Goal: Task Accomplishment & Management: Complete application form

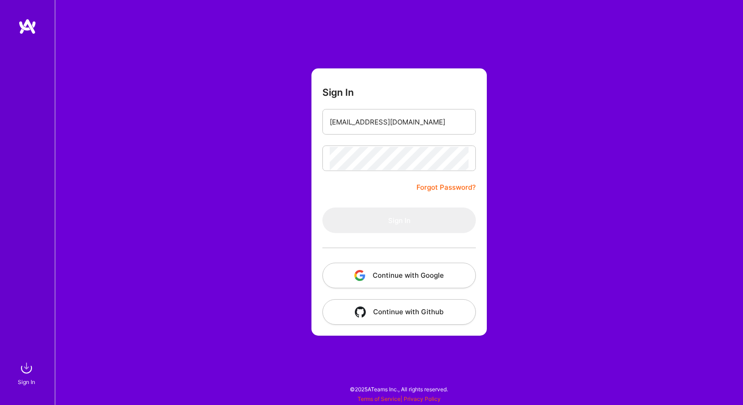
type input "[EMAIL_ADDRESS][DOMAIN_NAME]"
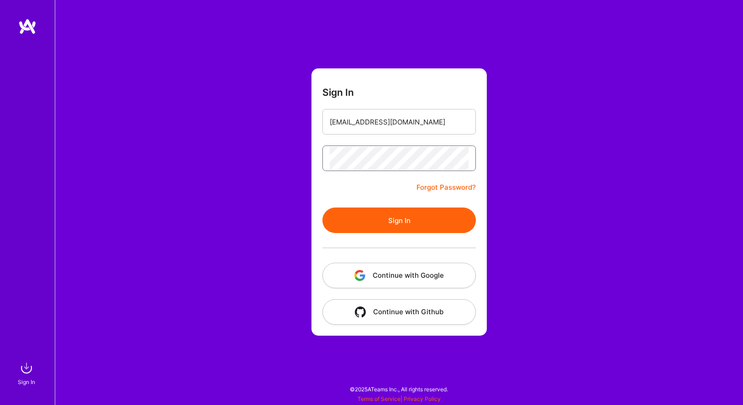
click at [322, 208] on button "Sign In" at bounding box center [398, 221] width 153 height 26
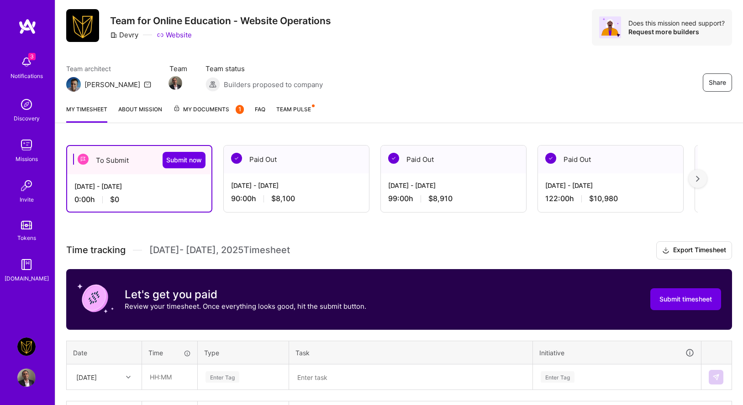
scroll to position [88, 0]
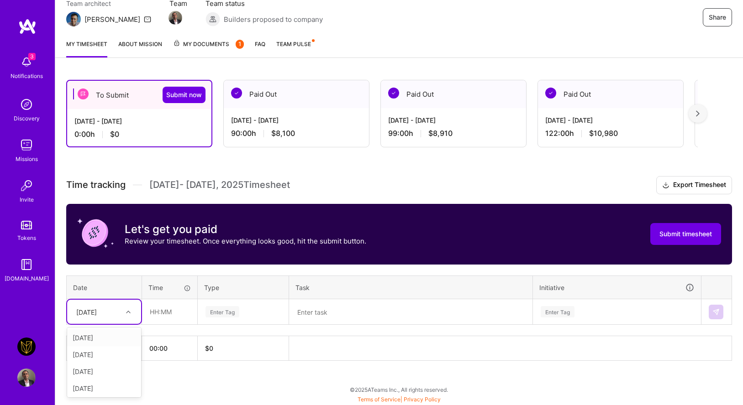
click at [125, 309] on div at bounding box center [129, 312] width 14 height 12
click at [110, 339] on div "[DATE]" at bounding box center [104, 338] width 74 height 17
click at [177, 303] on input "text" at bounding box center [169, 312] width 54 height 24
type input "09:00"
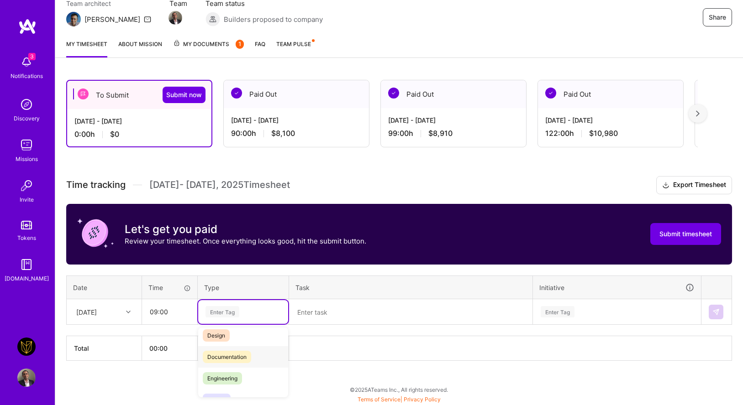
scroll to position [31, 0]
click at [226, 380] on span "Engineering" at bounding box center [222, 376] width 39 height 12
type input "docu"
click at [242, 341] on span "Documentation" at bounding box center [227, 342] width 48 height 12
click at [315, 320] on textarea at bounding box center [410, 312] width 241 height 24
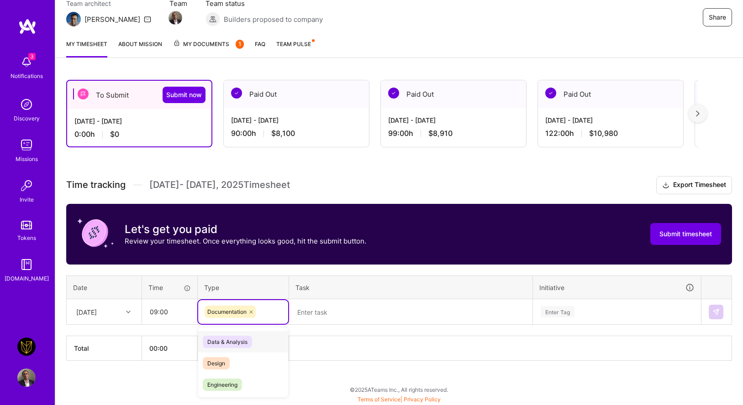
click at [284, 316] on div "Documentation" at bounding box center [243, 312] width 90 height 24
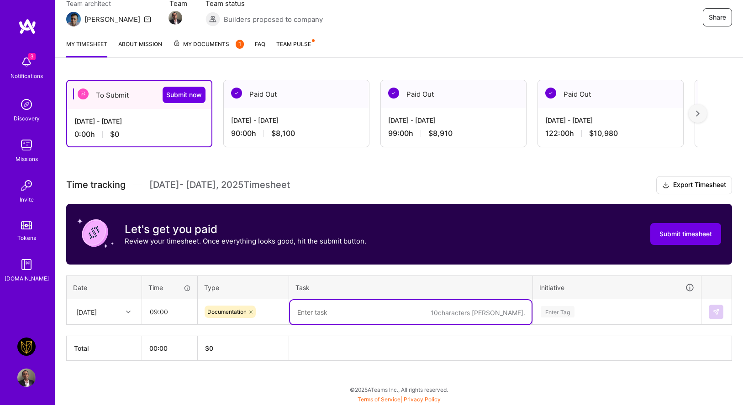
click at [325, 315] on textarea at bounding box center [410, 312] width 241 height 24
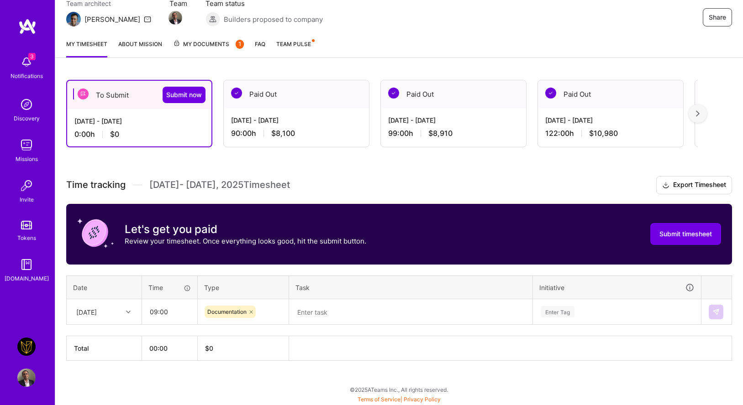
click at [472, 37] on div "My timesheet About Mission My Documents 1 FAQ Team Pulse" at bounding box center [398, 45] width 687 height 26
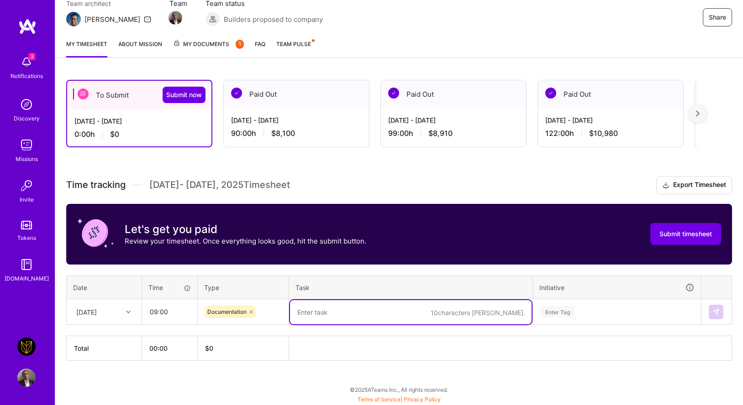
click at [370, 313] on textarea at bounding box center [410, 312] width 241 height 24
click at [564, 310] on div "Enter Tag" at bounding box center [616, 312] width 167 height 24
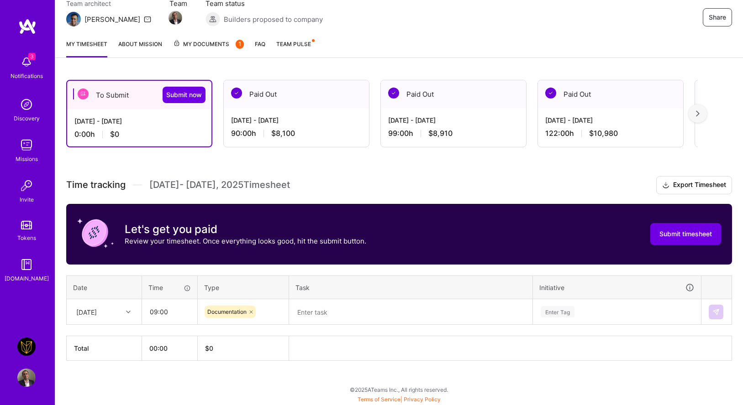
scroll to position [119, 0]
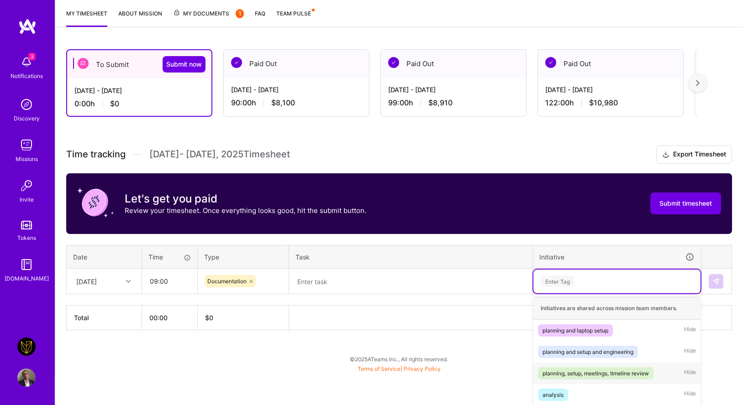
click at [569, 378] on span "planning, setup, meetings, timeline review" at bounding box center [595, 373] width 115 height 12
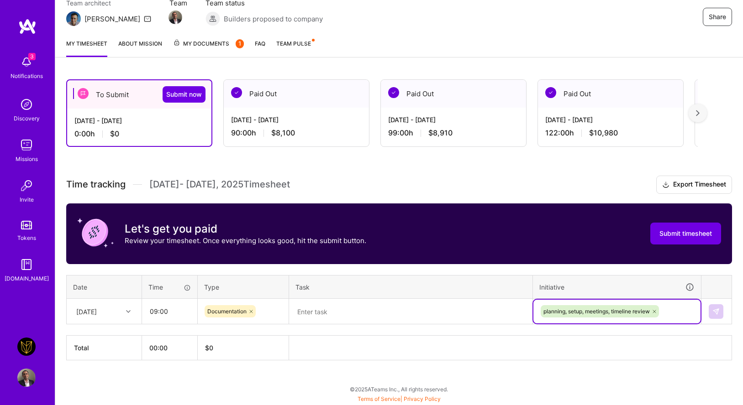
scroll to position [88, 0]
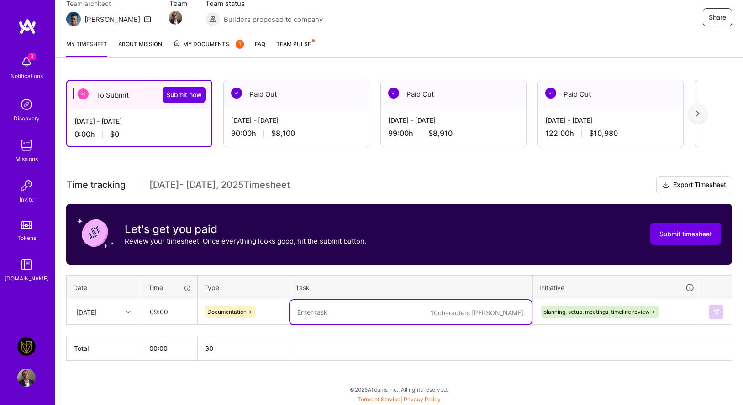
click at [386, 306] on textarea at bounding box center [410, 312] width 241 height 24
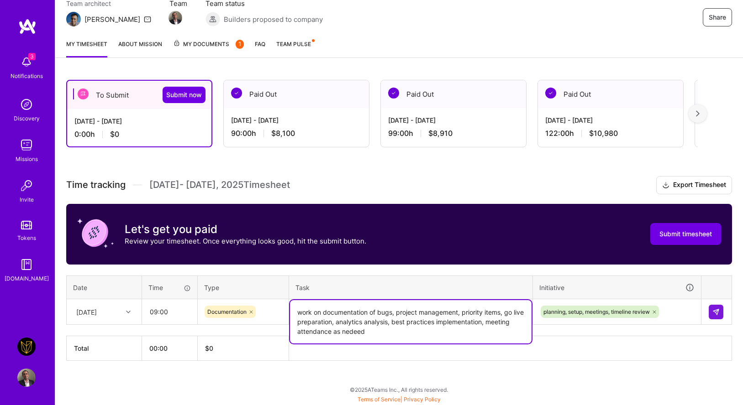
click at [383, 337] on textarea "work on documentation of bugs, project management, priority items, go live prep…" at bounding box center [410, 321] width 241 height 43
type textarea "work on documentation of bugs, project management, priority items, go live prep…"
click at [306, 365] on div "To Submit Submit now [DATE] - [DATE] 0:00 h $0 Paid Out [DATE] - [DATE] 90:00 h…" at bounding box center [398, 237] width 687 height 337
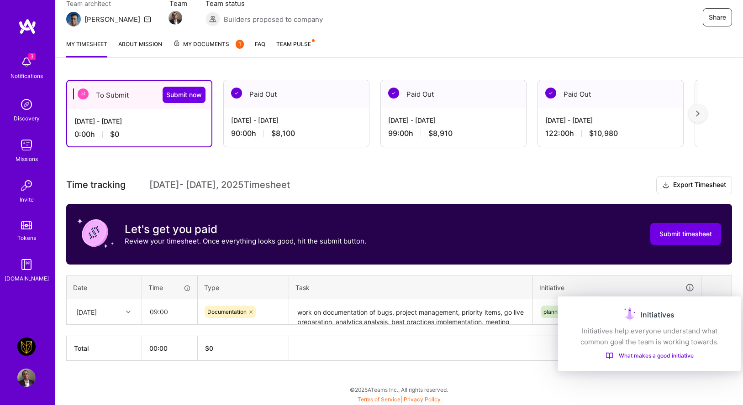
click at [702, 289] on th at bounding box center [716, 288] width 31 height 24
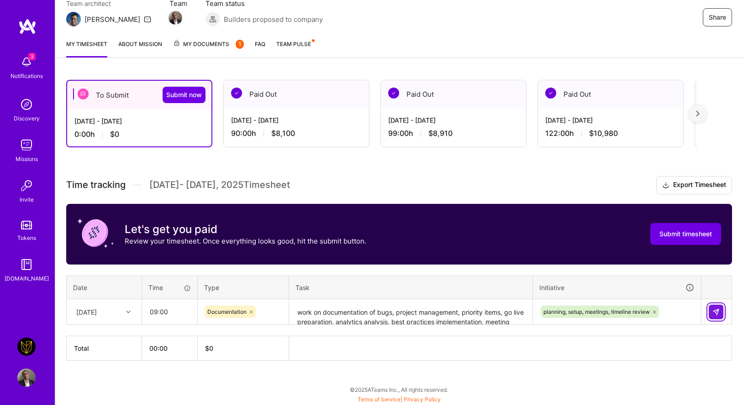
click at [718, 310] on img at bounding box center [715, 312] width 7 height 7
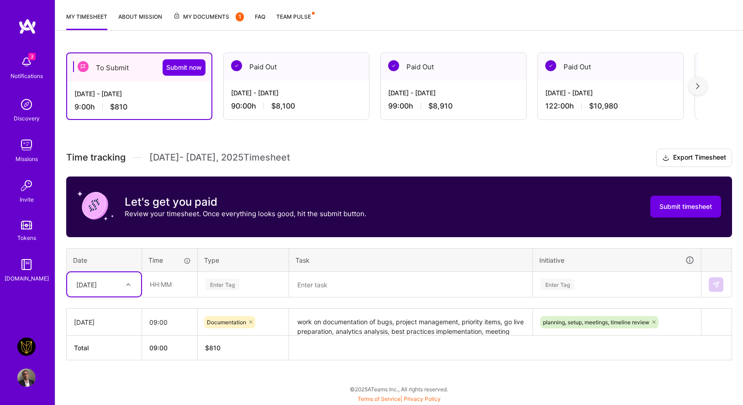
scroll to position [115, 0]
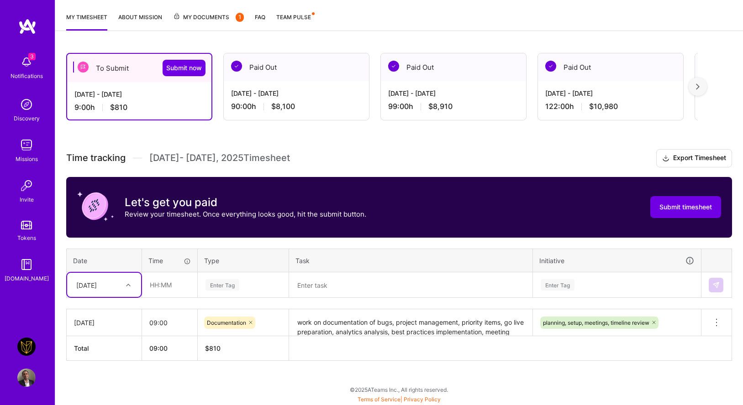
click at [118, 286] on div "[DATE]" at bounding box center [97, 285] width 51 height 15
click at [110, 311] on div "[DATE]" at bounding box center [104, 311] width 74 height 17
click at [175, 290] on input "text" at bounding box center [169, 285] width 54 height 24
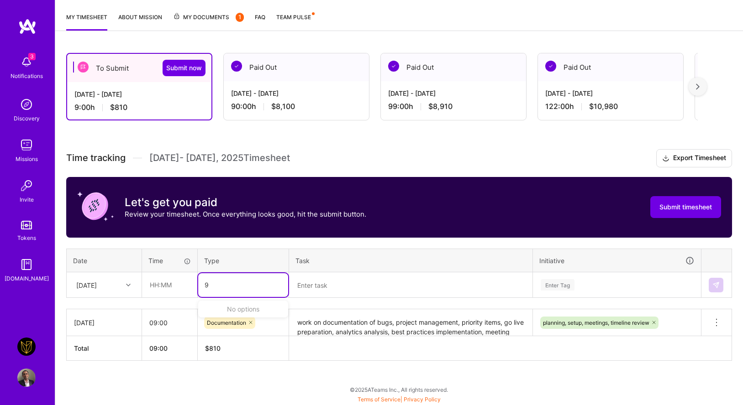
type input "9"
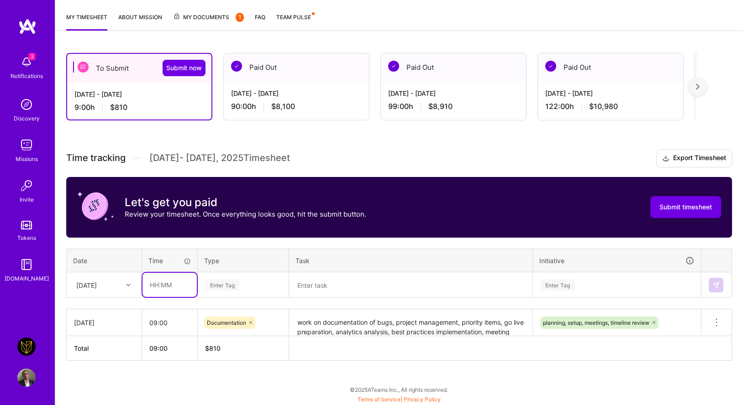
click at [175, 287] on input "text" at bounding box center [169, 285] width 54 height 24
type input "09:00"
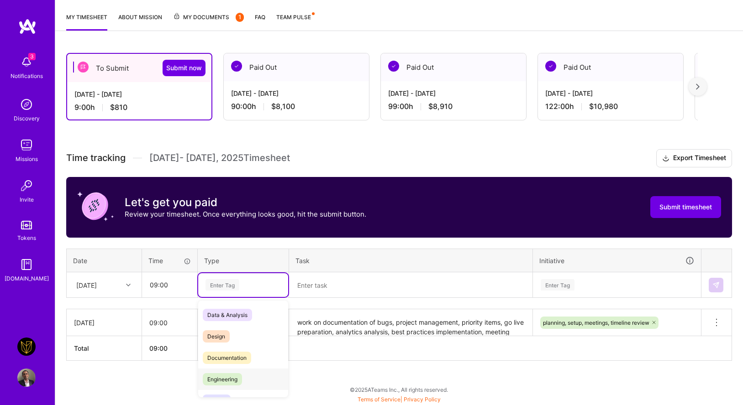
click at [229, 372] on div "Engineering" at bounding box center [243, 379] width 90 height 21
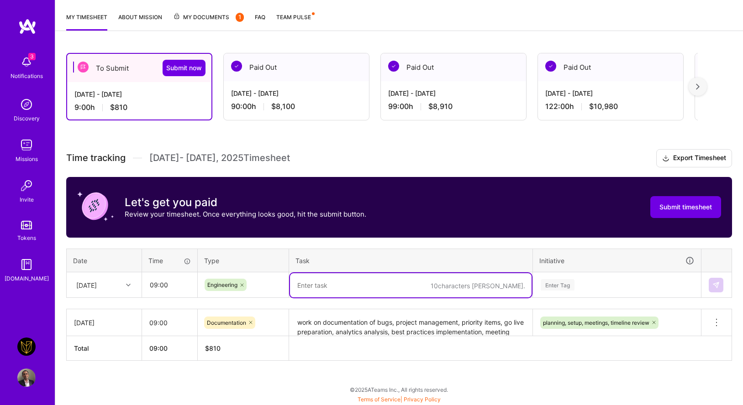
click at [317, 290] on textarea at bounding box center [410, 285] width 241 height 24
paste textarea "work on documentation of bugs, project management, priority items, go live prep…"
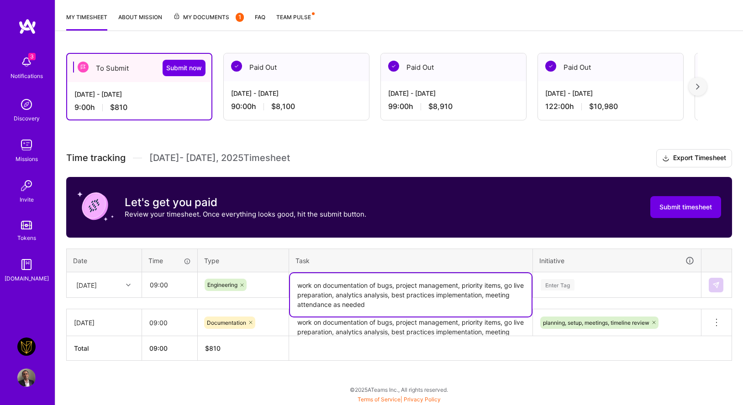
type textarea "work on documentation of bugs, project management, priority items, go live prep…"
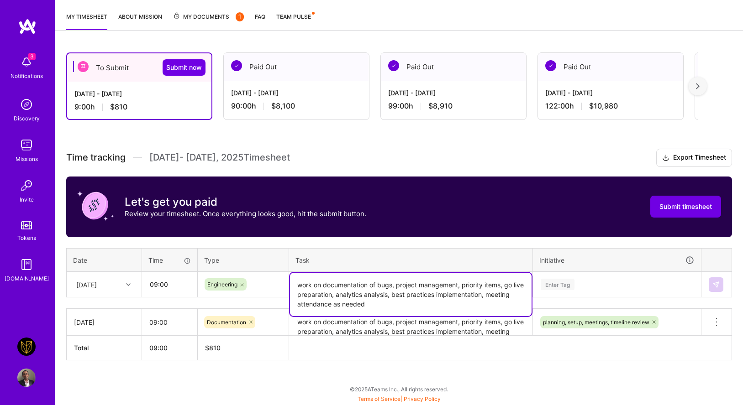
click at [603, 291] on div "Enter Tag" at bounding box center [616, 285] width 167 height 24
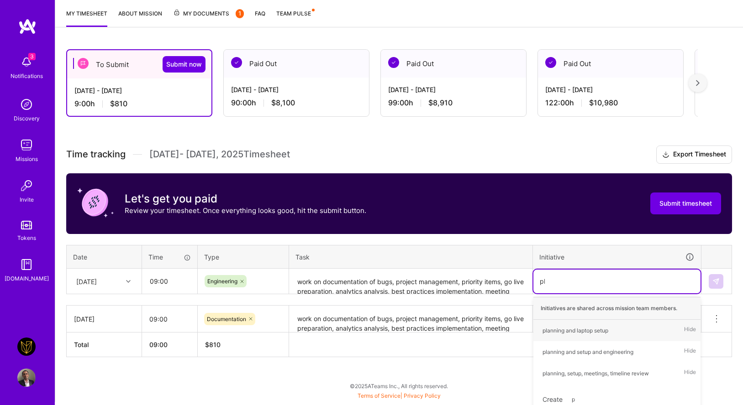
type input "pla"
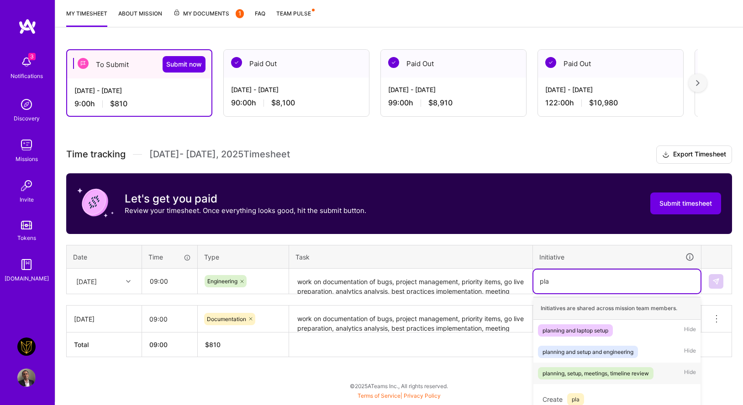
click at [581, 374] on div "planning, setup, meetings, timeline review" at bounding box center [595, 374] width 106 height 10
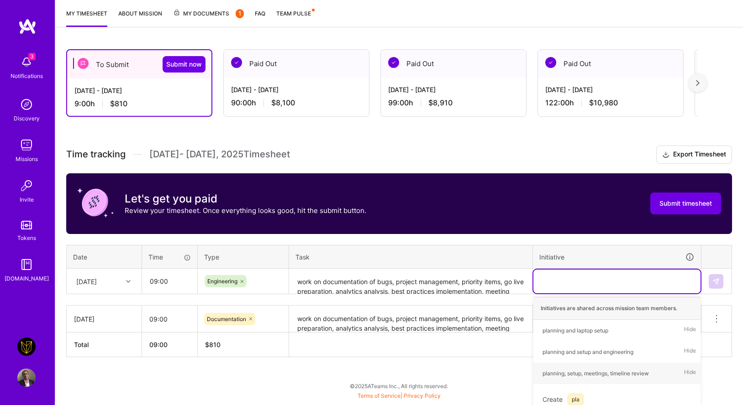
scroll to position [115, 0]
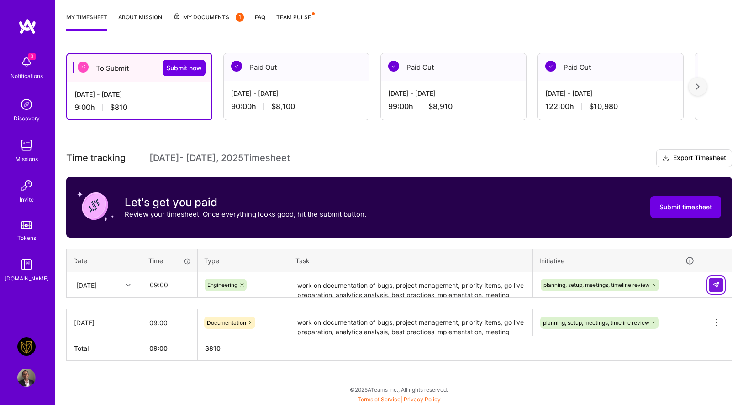
click at [718, 284] on img at bounding box center [715, 285] width 7 height 7
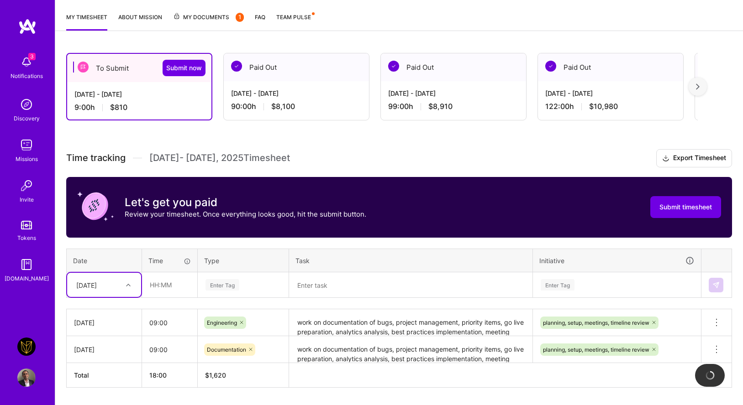
scroll to position [142, 0]
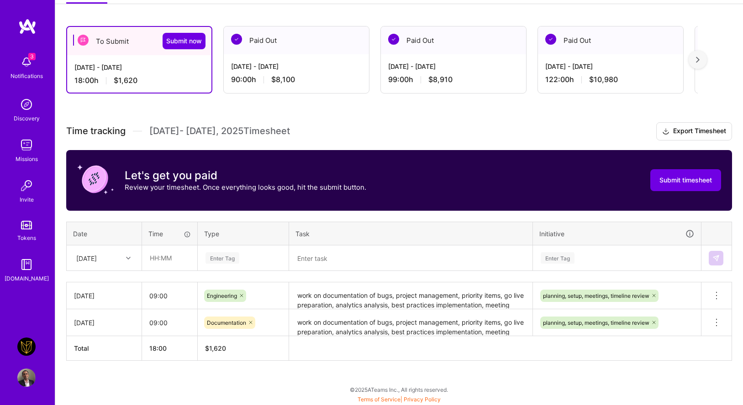
click at [100, 269] on td "[DATE]" at bounding box center [104, 259] width 75 height 26
click at [101, 264] on div "[DATE]" at bounding box center [97, 258] width 51 height 15
click at [109, 316] on div "[DATE]" at bounding box center [104, 317] width 74 height 17
click at [113, 260] on div "[DATE]" at bounding box center [97, 258] width 51 height 15
click at [100, 318] on div "[DATE]" at bounding box center [104, 317] width 74 height 17
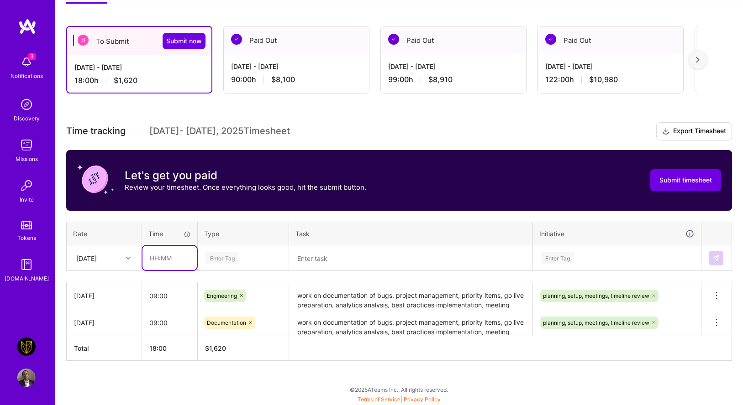
click at [158, 259] on input "text" at bounding box center [169, 258] width 54 height 24
type input "09:00"
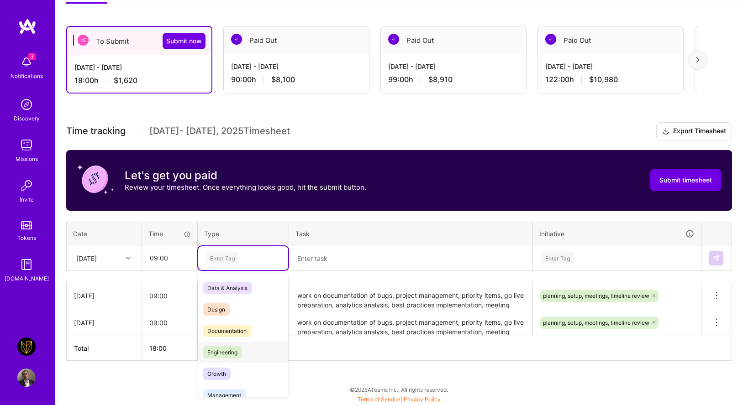
click at [212, 350] on span "Engineering" at bounding box center [222, 352] width 39 height 12
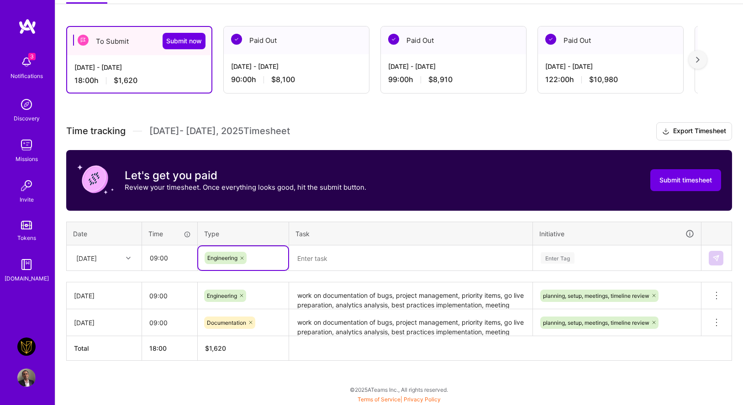
click at [323, 267] on textarea at bounding box center [410, 259] width 241 height 24
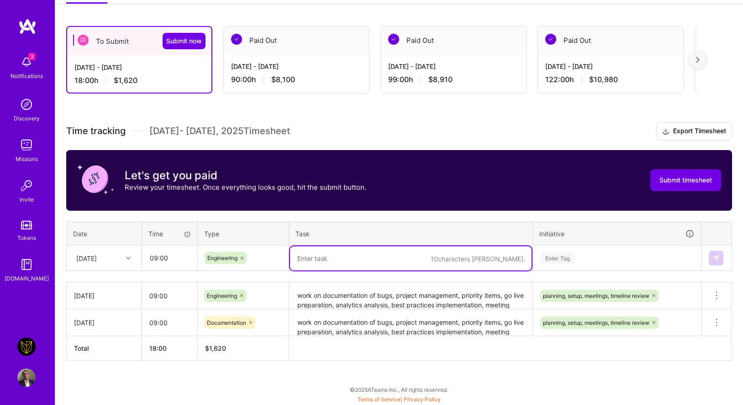
paste textarea "work on documentation of bugs, project management, priority items, go live prep…"
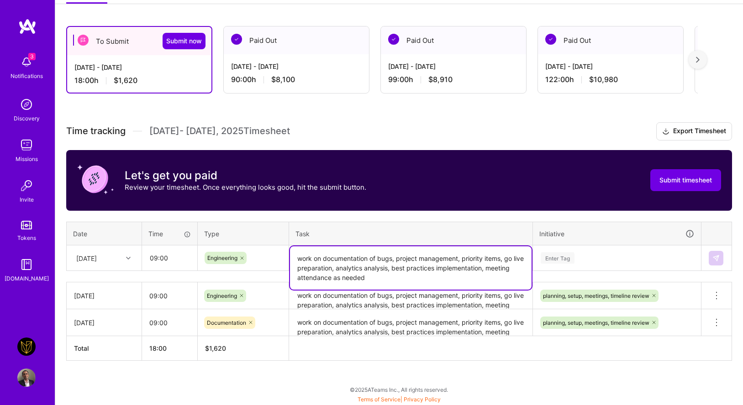
type textarea "work on documentation of bugs, project management, priority items, go live prep…"
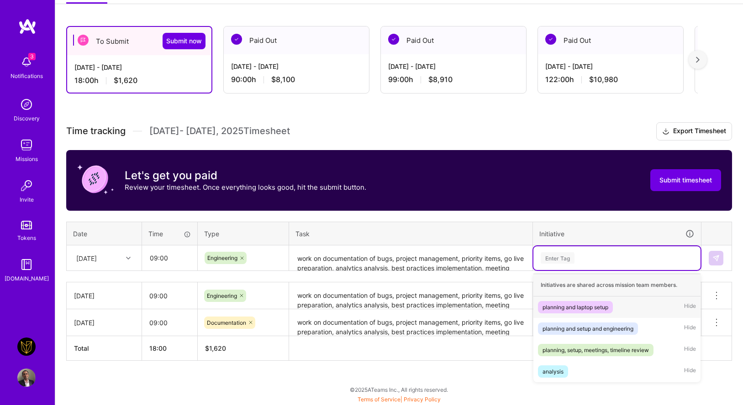
click at [587, 262] on div "Enter Tag" at bounding box center [617, 257] width 154 height 11
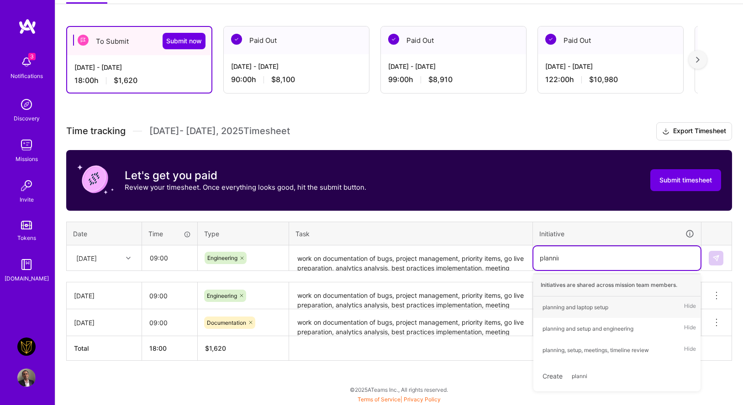
type input "planning"
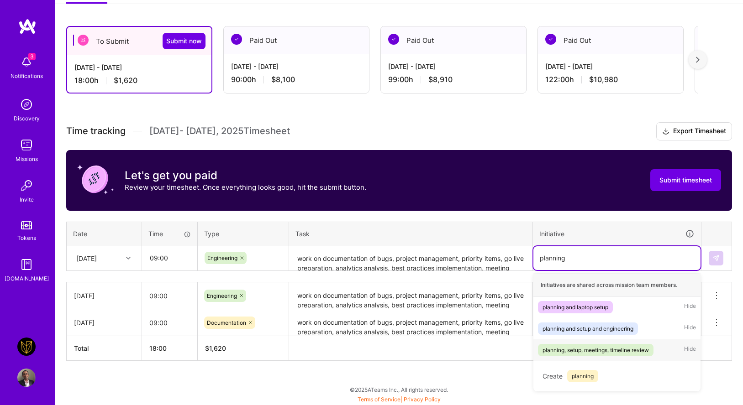
click at [582, 346] on div "planning, setup, meetings, timeline review" at bounding box center [595, 351] width 106 height 10
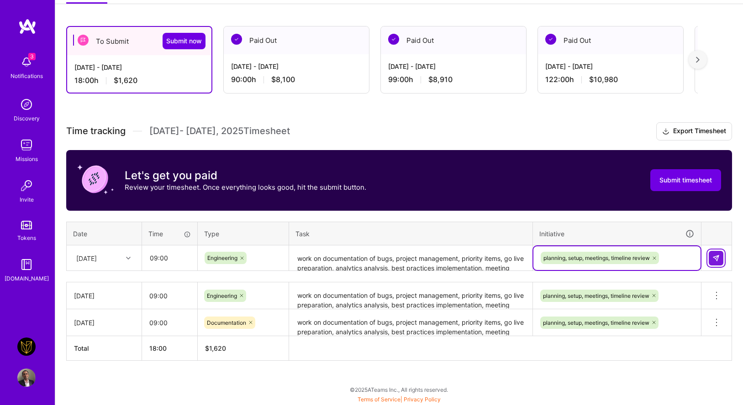
click at [718, 257] on img at bounding box center [715, 258] width 7 height 7
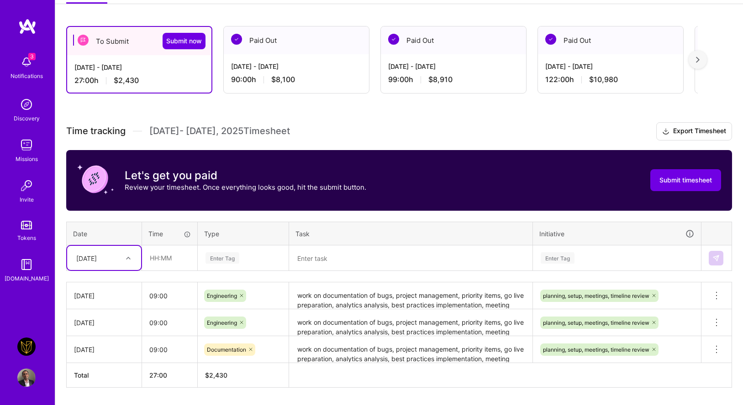
scroll to position [169, 0]
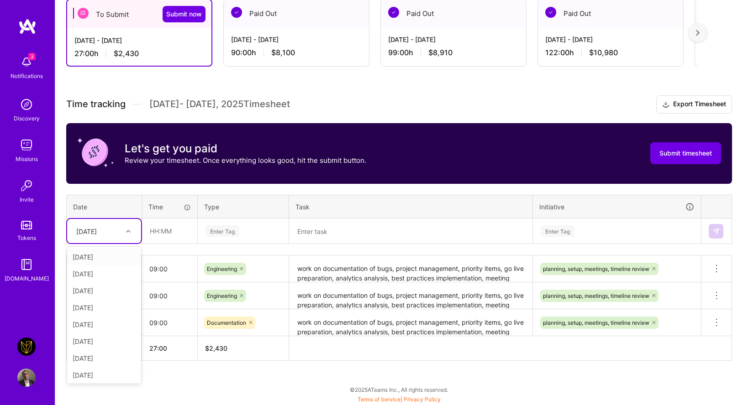
click at [97, 229] on div "[DATE]" at bounding box center [86, 231] width 21 height 10
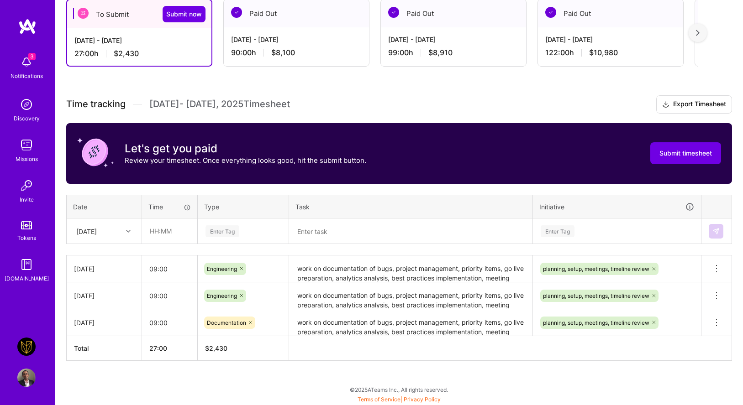
click at [104, 206] on th "Date" at bounding box center [104, 207] width 75 height 24
click at [97, 231] on div "[DATE]" at bounding box center [86, 231] width 21 height 10
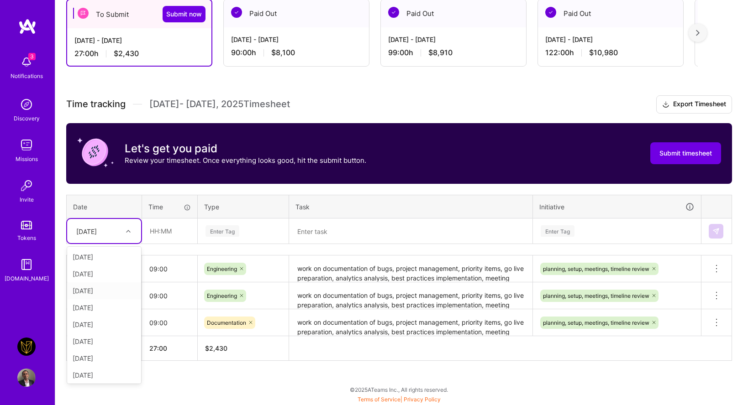
click at [100, 291] on div "[DATE]" at bounding box center [104, 291] width 74 height 17
click at [166, 232] on input "text" at bounding box center [169, 231] width 54 height 24
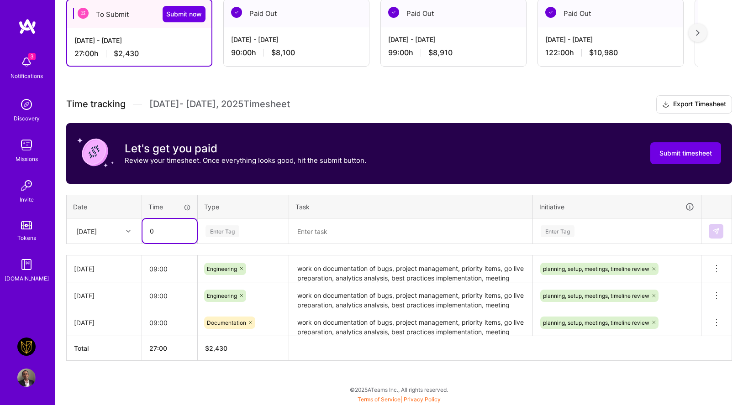
type input "0"
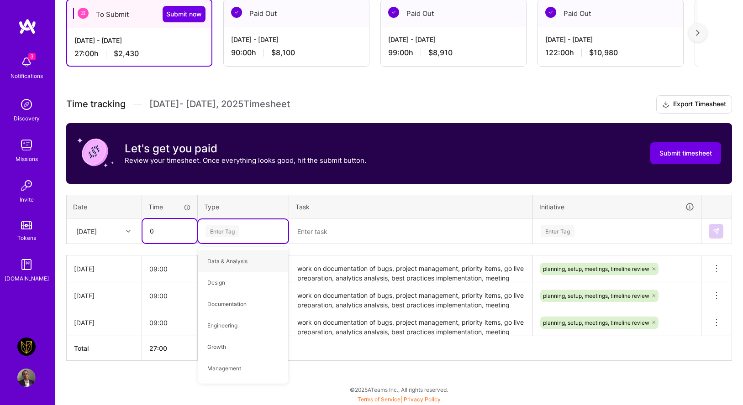
click at [164, 233] on input "0" at bounding box center [169, 231] width 54 height 24
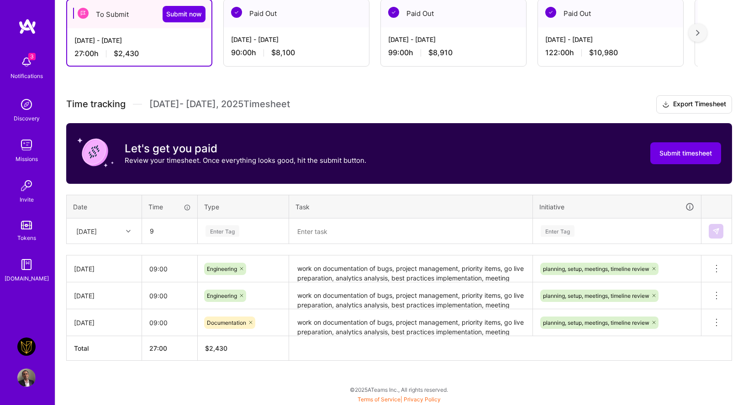
type input "09:00"
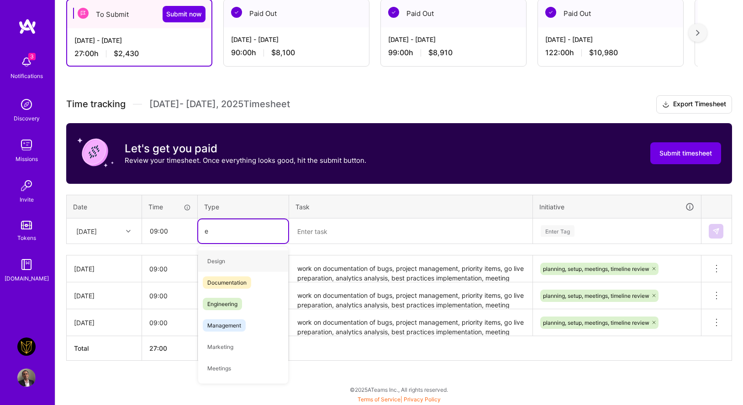
type input "en"
click at [230, 284] on span "Engineering" at bounding box center [222, 283] width 39 height 12
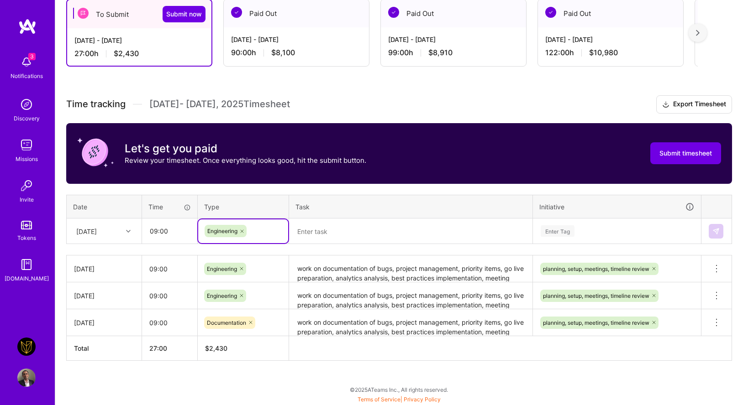
click at [336, 233] on textarea at bounding box center [410, 232] width 241 height 24
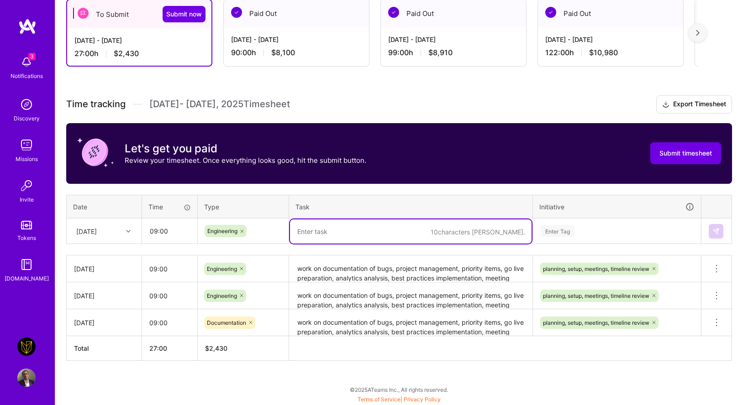
paste textarea "work on documentation of bugs, project management, priority items, go live prep…"
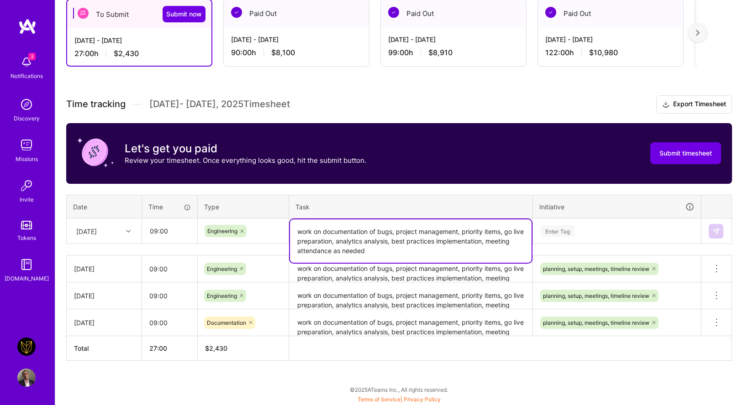
type textarea "work on documentation of bugs, project management, priority items, go live prep…"
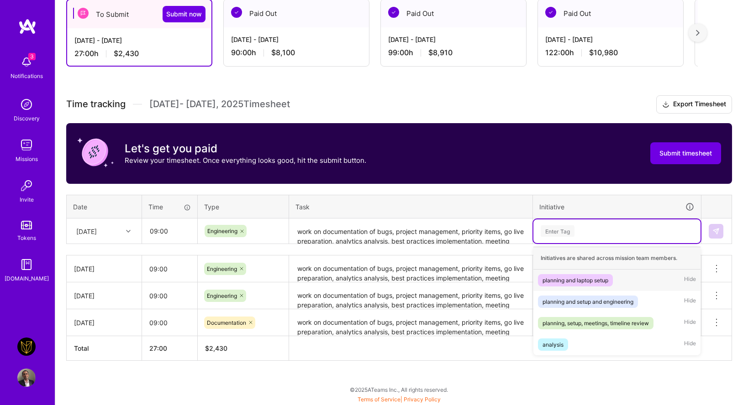
click at [589, 230] on div "Enter Tag" at bounding box center [617, 231] width 154 height 11
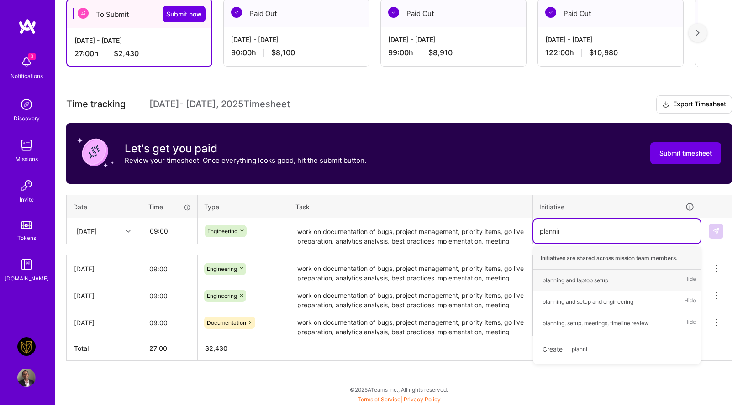
type input "planning"
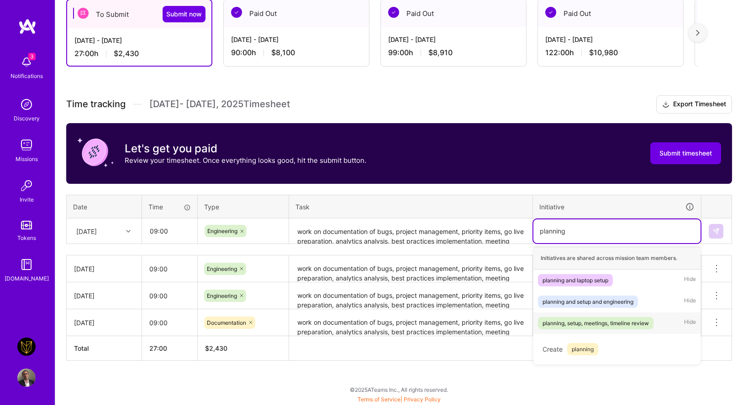
click at [614, 315] on div "planning, setup, meetings, timeline review Hide" at bounding box center [616, 323] width 167 height 21
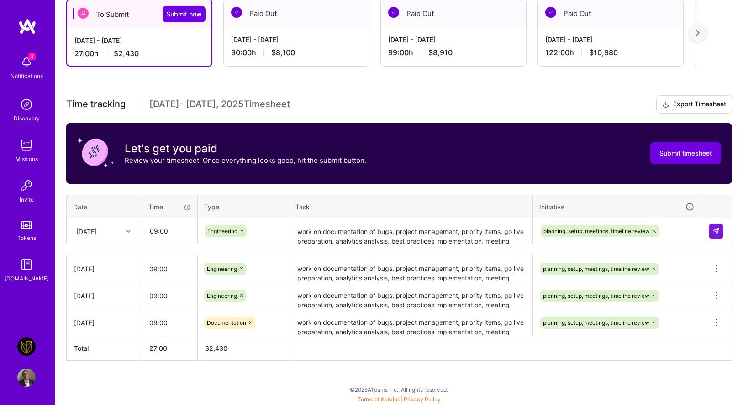
click at [719, 239] on td at bounding box center [716, 232] width 31 height 26
click at [719, 235] on button at bounding box center [715, 231] width 15 height 15
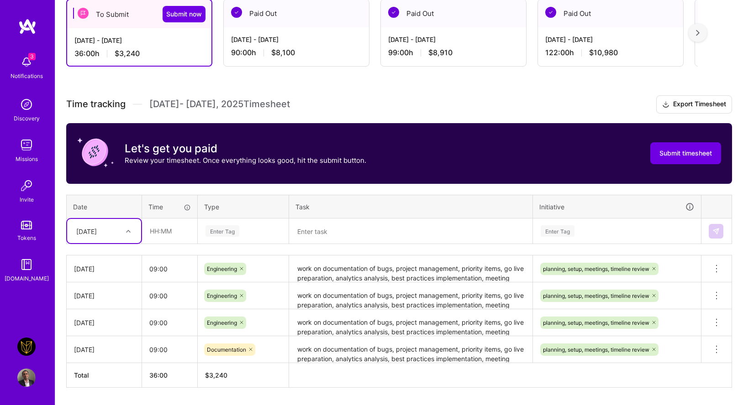
scroll to position [196, 0]
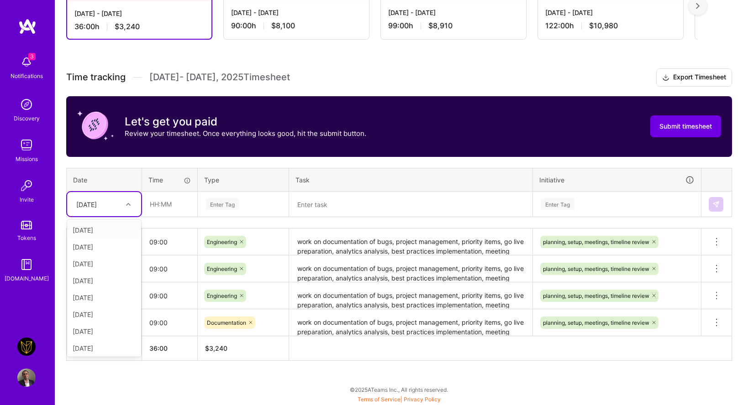
click at [125, 205] on div at bounding box center [129, 205] width 14 height 12
click at [92, 283] on div "[DATE]" at bounding box center [104, 281] width 74 height 17
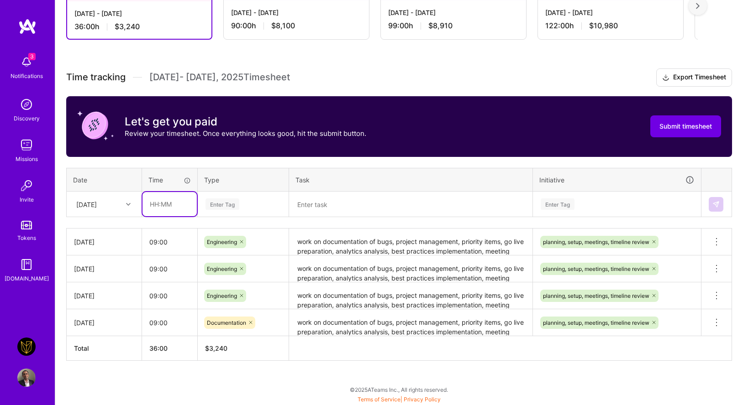
click at [157, 206] on input "text" at bounding box center [169, 204] width 54 height 24
type input "0"
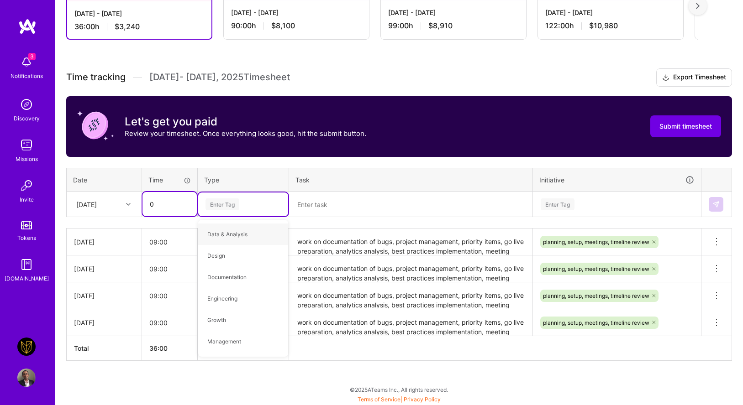
click at [162, 210] on input "0" at bounding box center [169, 204] width 54 height 24
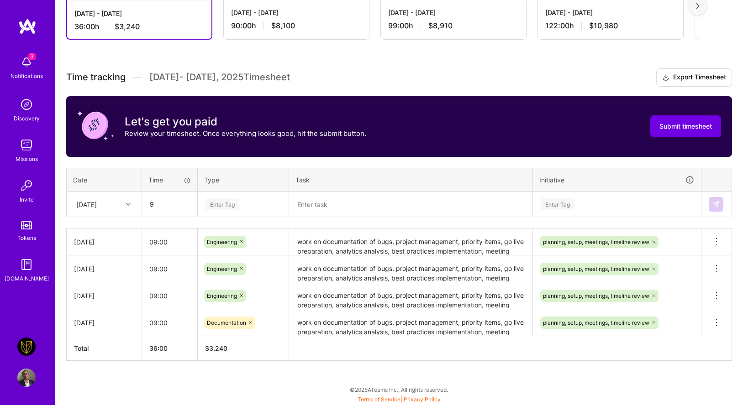
type input "09:00"
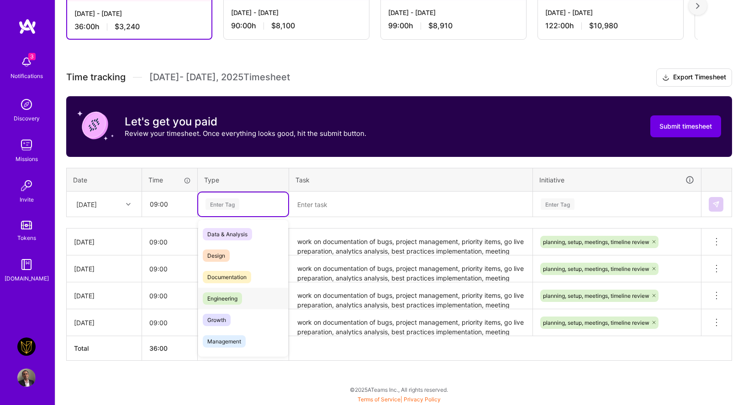
click at [223, 299] on span "Engineering" at bounding box center [222, 299] width 39 height 12
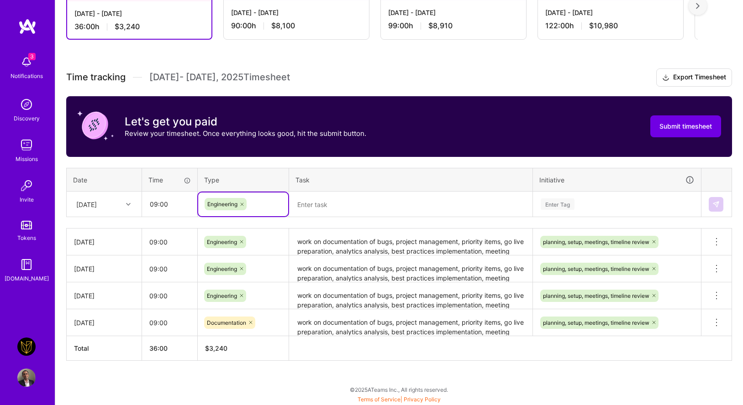
click at [334, 199] on textarea at bounding box center [410, 205] width 241 height 24
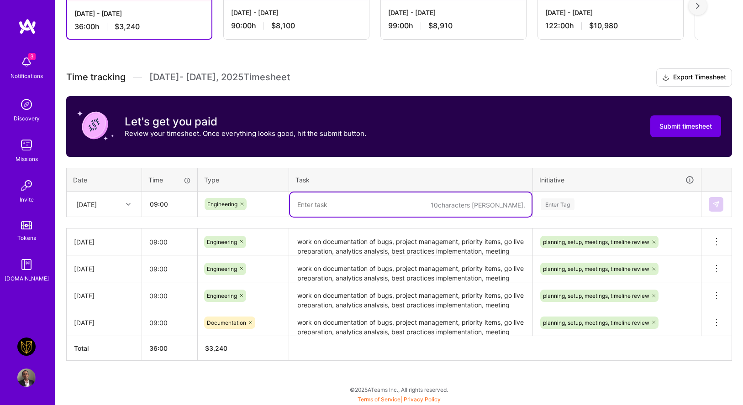
paste textarea "work on documentation of bugs, project management, priority items, go live prep…"
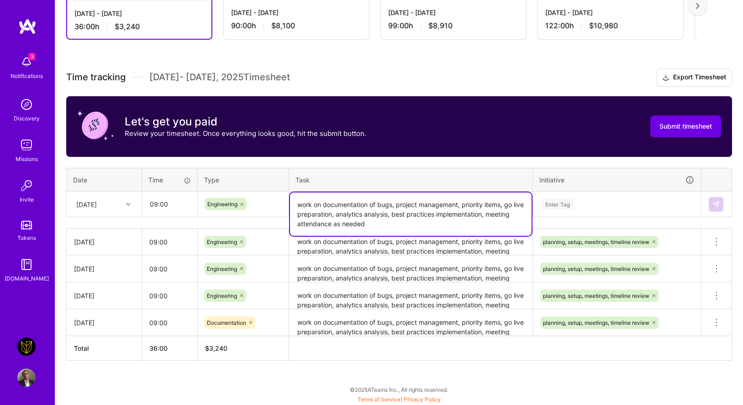
type textarea "work on documentation of bugs, project management, priority items, go live prep…"
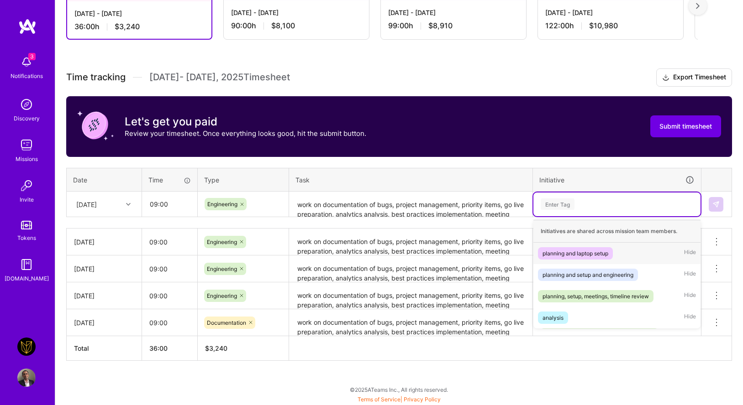
click at [597, 205] on div "Enter Tag" at bounding box center [617, 204] width 154 height 11
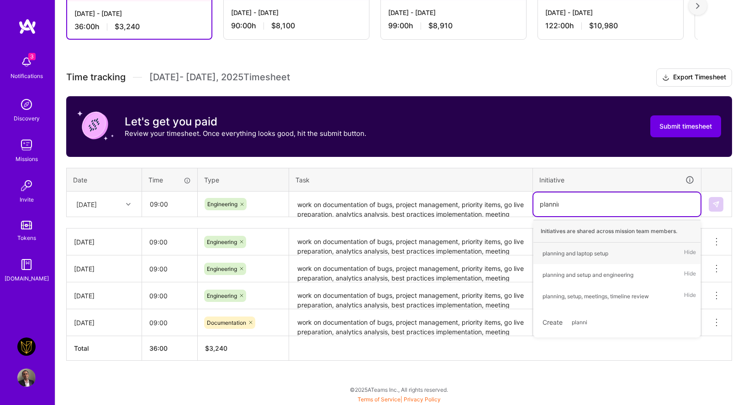
type input "planning"
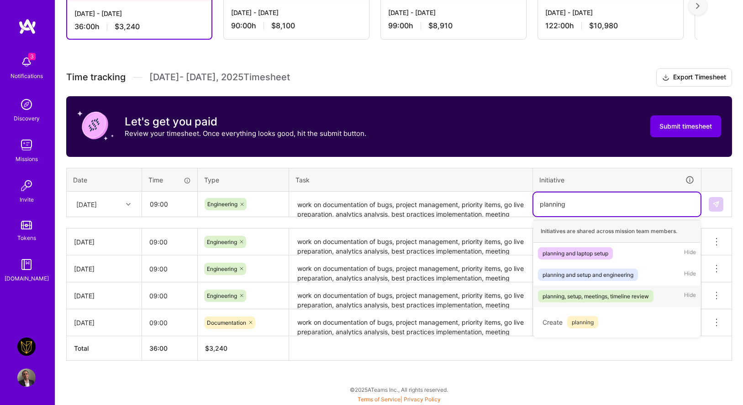
click at [630, 294] on div "planning, setup, meetings, timeline review" at bounding box center [595, 297] width 106 height 10
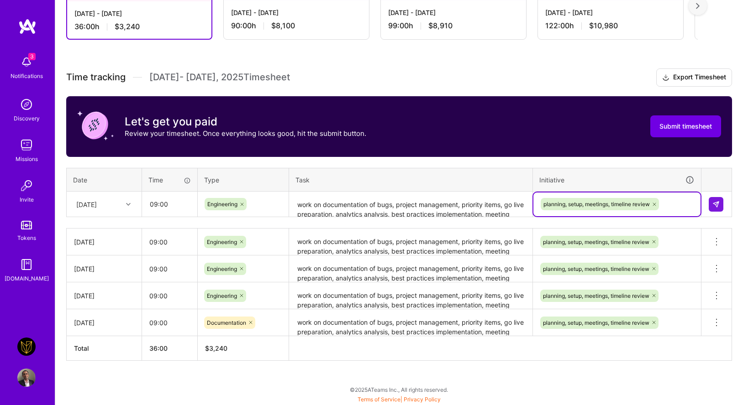
click at [724, 199] on div at bounding box center [716, 204] width 16 height 15
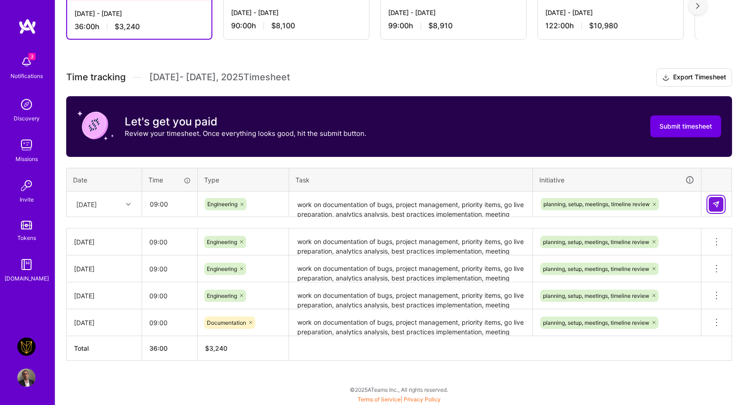
click at [720, 201] on button at bounding box center [715, 204] width 15 height 15
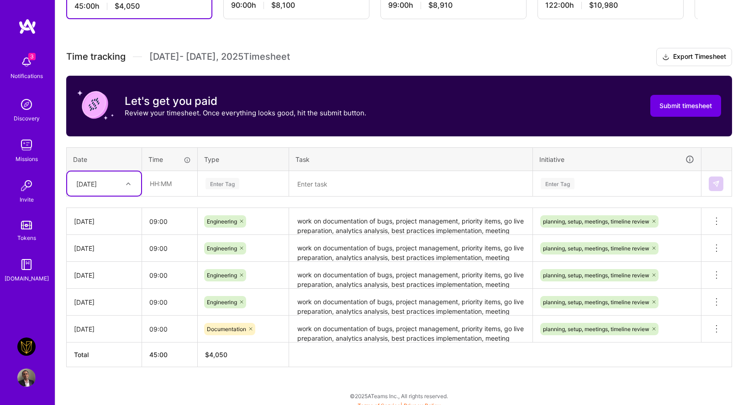
scroll to position [220, 0]
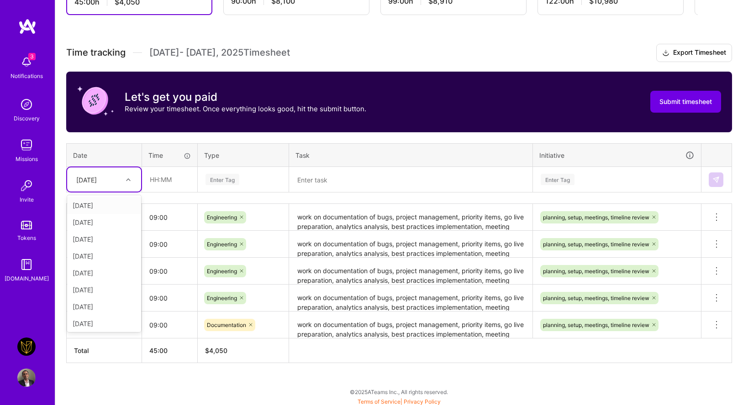
click at [124, 183] on div at bounding box center [129, 180] width 14 height 12
click at [199, 208] on div "Engineering" at bounding box center [243, 217] width 91 height 24
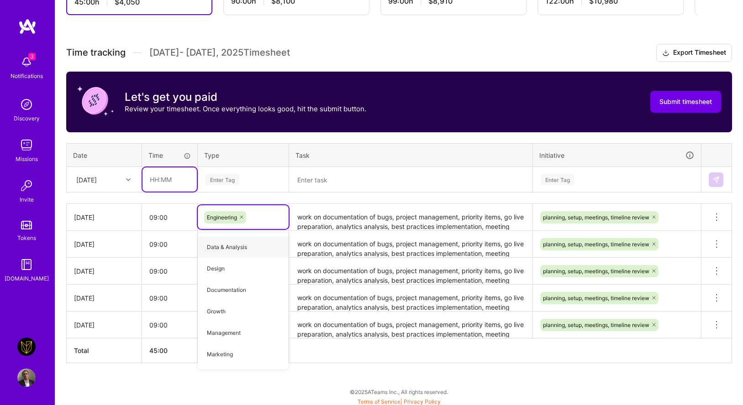
click at [148, 181] on input "text" at bounding box center [169, 180] width 54 height 24
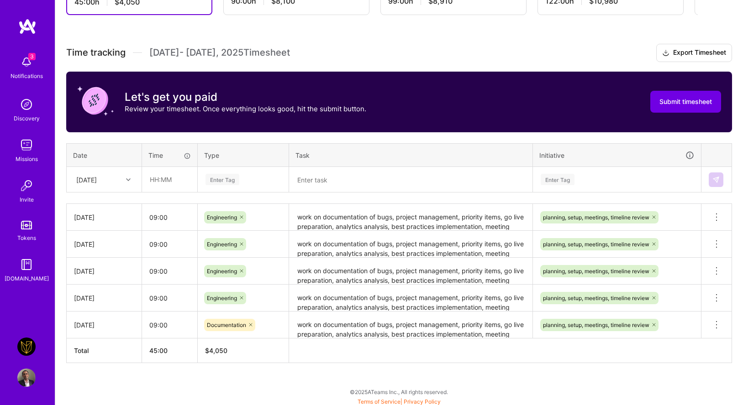
click at [111, 183] on div "[DATE]" at bounding box center [97, 179] width 51 height 15
click at [103, 301] on div "[DATE]" at bounding box center [104, 307] width 74 height 17
click at [177, 184] on input "text" at bounding box center [169, 180] width 54 height 24
type input "09:00"
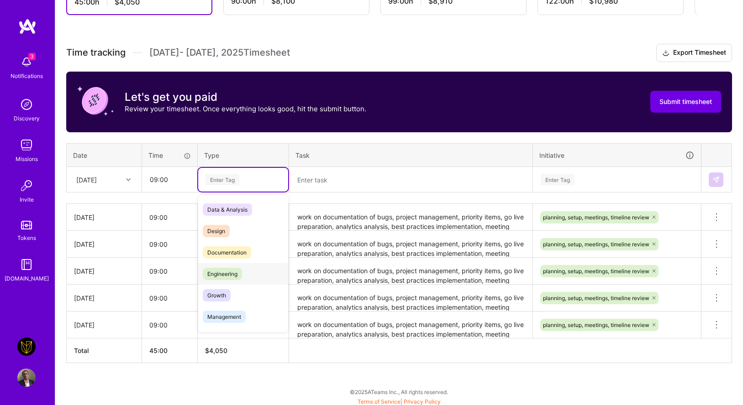
click at [206, 272] on span "Engineering" at bounding box center [222, 274] width 39 height 12
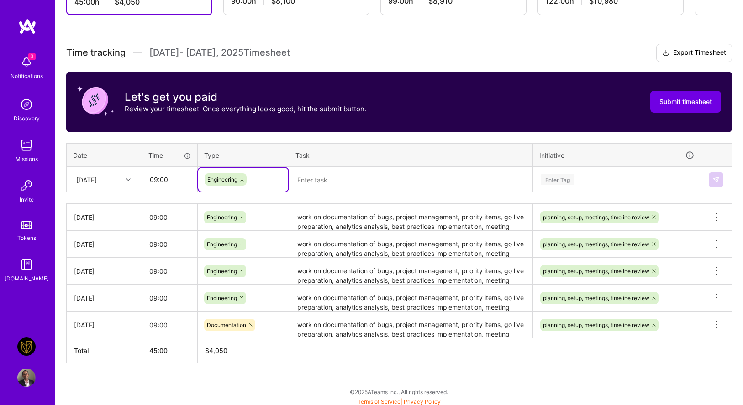
click at [309, 184] on textarea at bounding box center [410, 180] width 241 height 24
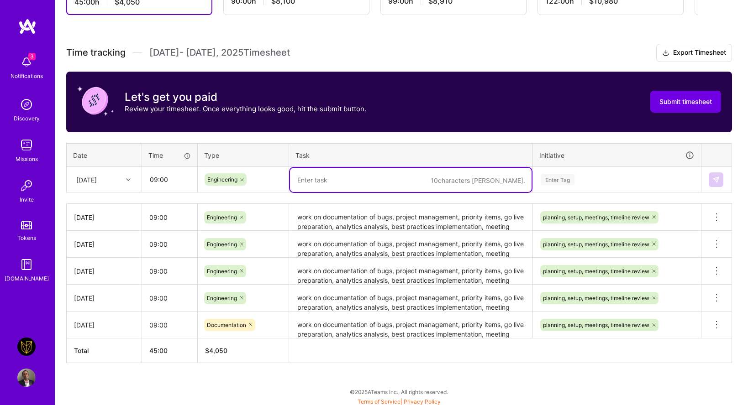
paste textarea "work on documentation of bugs, project management, priority items, go live prep…"
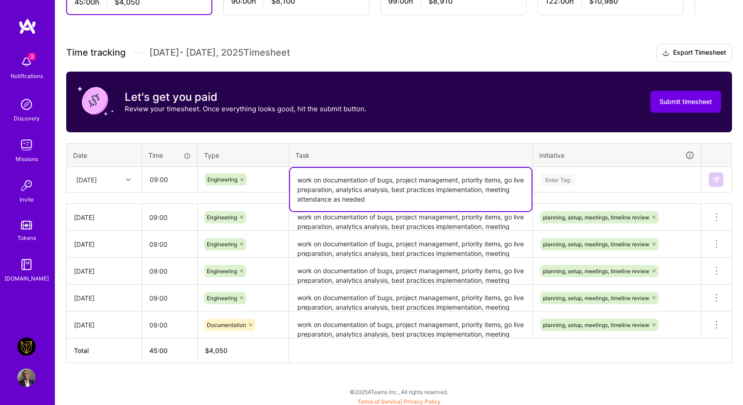
type textarea "work on documentation of bugs, project management, priority items, go live prep…"
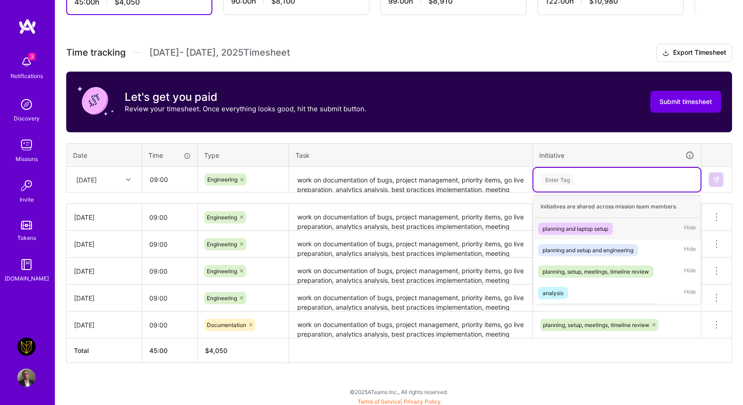
click at [614, 178] on div "Enter Tag" at bounding box center [617, 179] width 154 height 11
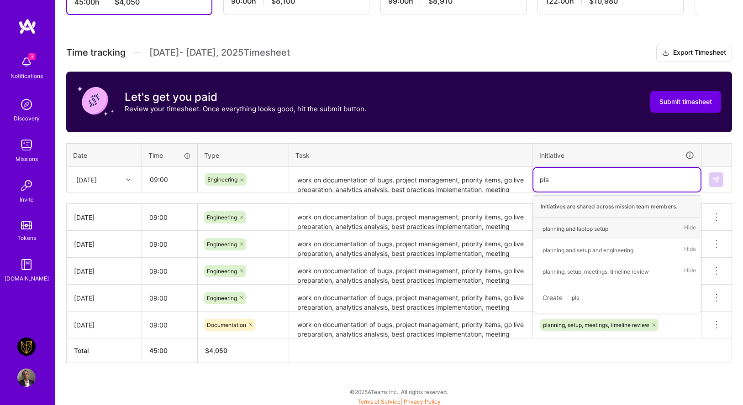
type input "plan"
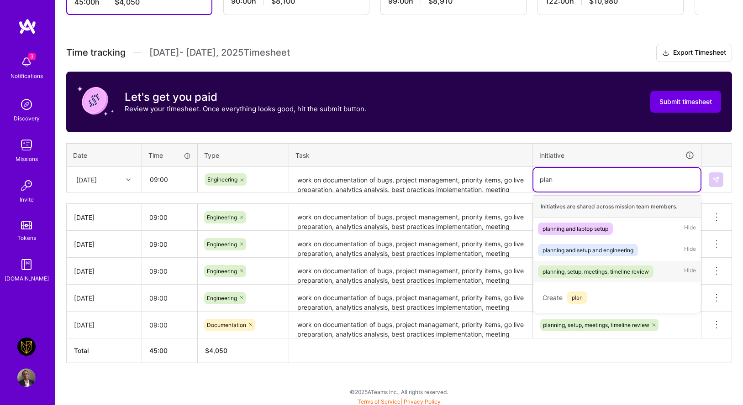
click at [588, 271] on div "planning, setup, meetings, timeline review" at bounding box center [595, 272] width 106 height 10
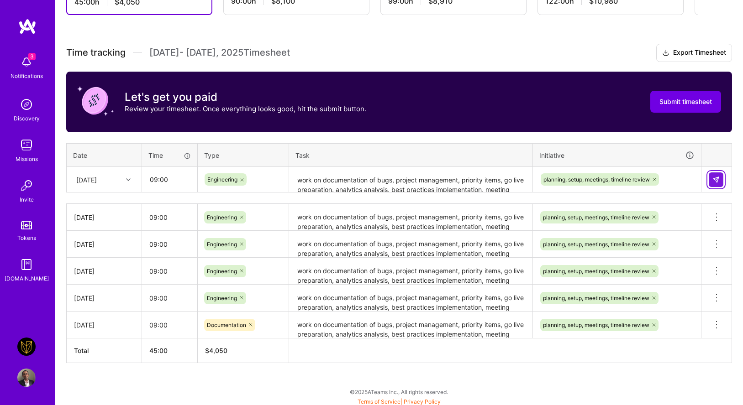
click at [722, 177] on button at bounding box center [715, 180] width 15 height 15
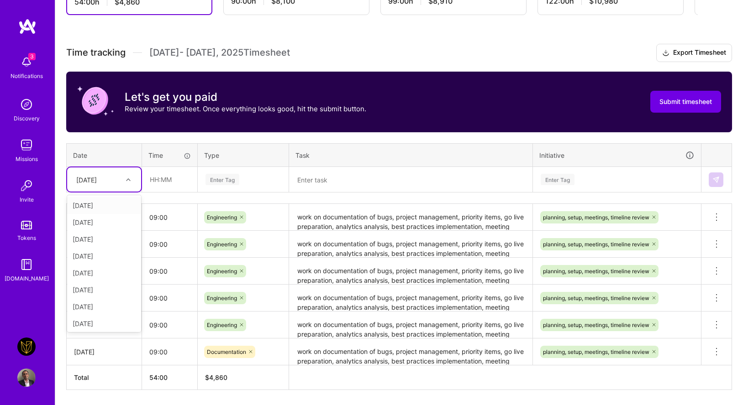
click at [117, 175] on div "[DATE]" at bounding box center [97, 179] width 51 height 15
click at [91, 283] on div "[DATE]" at bounding box center [104, 280] width 74 height 17
click at [176, 182] on input "text" at bounding box center [169, 180] width 54 height 24
type input "09:00"
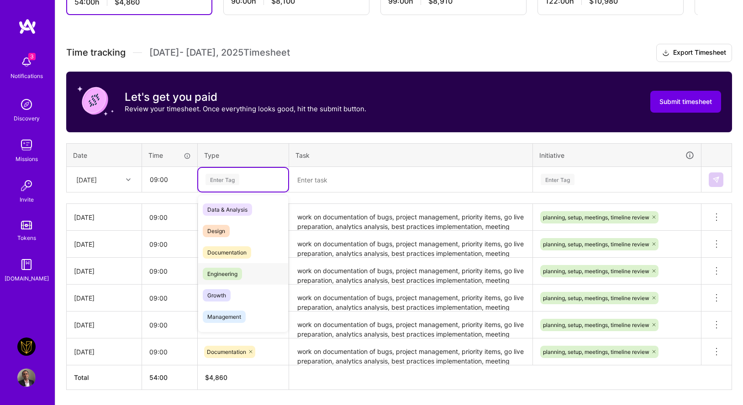
click at [217, 277] on span "Engineering" at bounding box center [222, 274] width 39 height 12
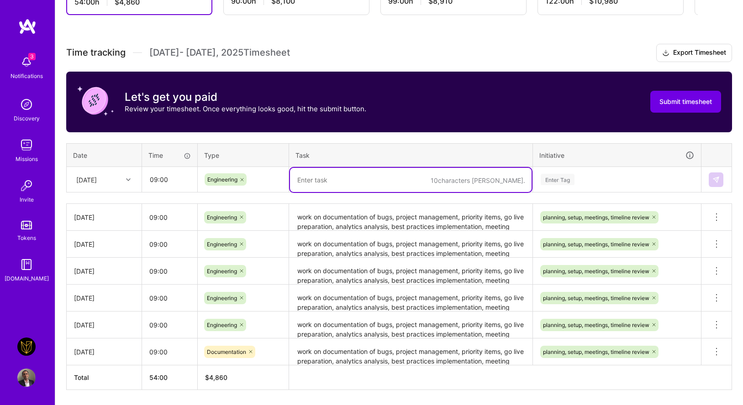
click at [309, 179] on textarea at bounding box center [410, 180] width 241 height 24
paste textarea "work on documentation of bugs, project management, priority items, go live prep…"
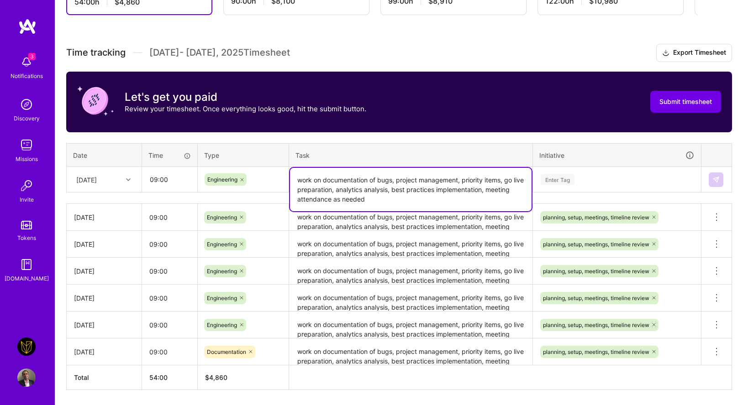
type textarea "work on documentation of bugs, project management, priority items, go live prep…"
click at [587, 185] on div "Enter Tag" at bounding box center [616, 180] width 167 height 24
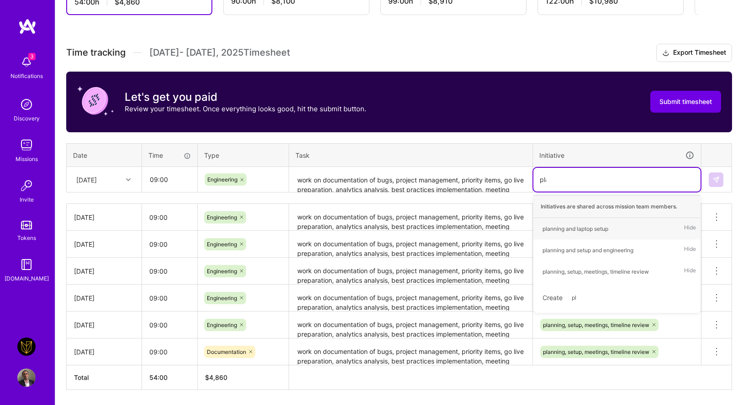
type input "plan"
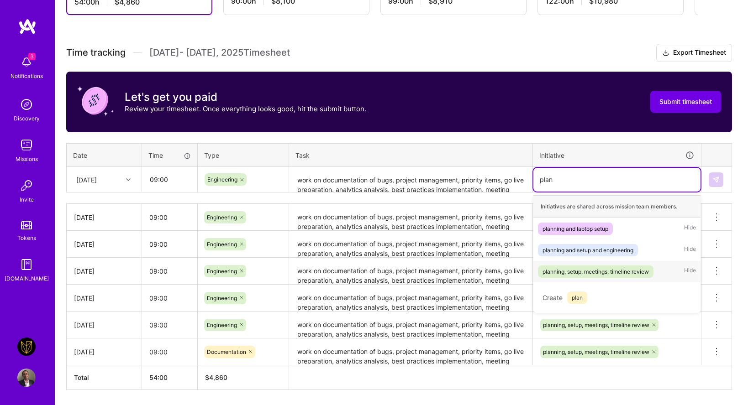
click at [584, 266] on span "planning, setup, meetings, timeline review" at bounding box center [595, 272] width 115 height 12
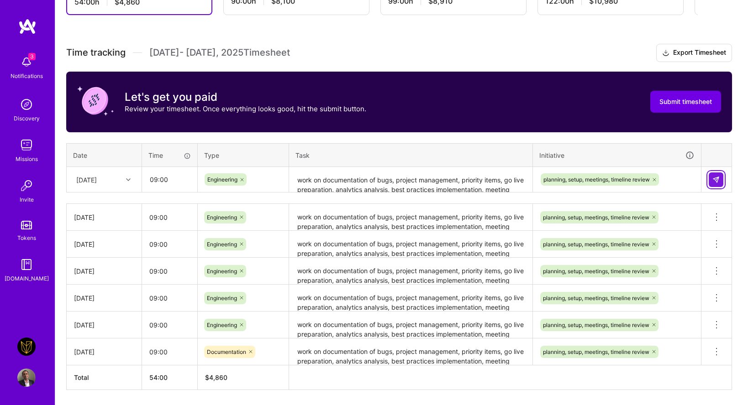
click at [717, 179] on img at bounding box center [715, 179] width 7 height 7
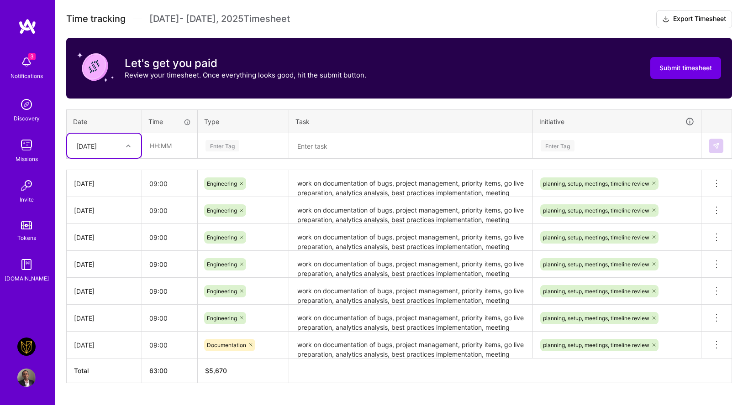
scroll to position [253, 0]
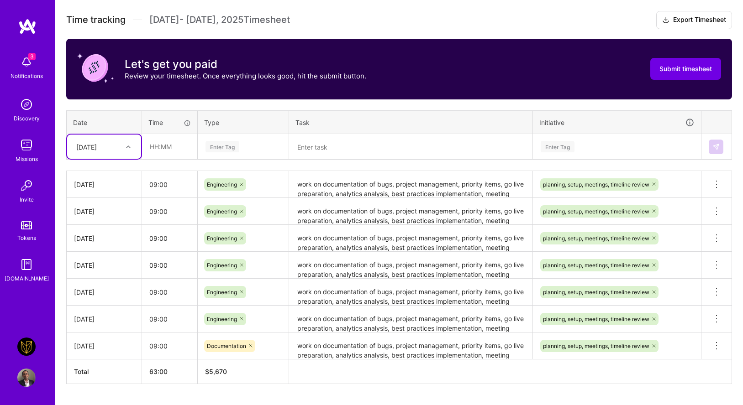
click at [93, 147] on div "[DATE]" at bounding box center [86, 147] width 21 height 10
click at [97, 266] on div "[DATE]" at bounding box center [104, 263] width 74 height 17
click at [153, 146] on input "text" at bounding box center [169, 147] width 54 height 24
type input "09:00"
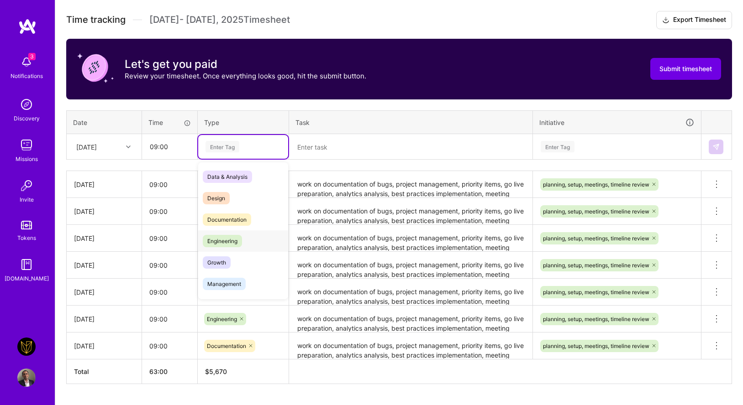
click at [229, 250] on div "Engineering" at bounding box center [243, 241] width 90 height 21
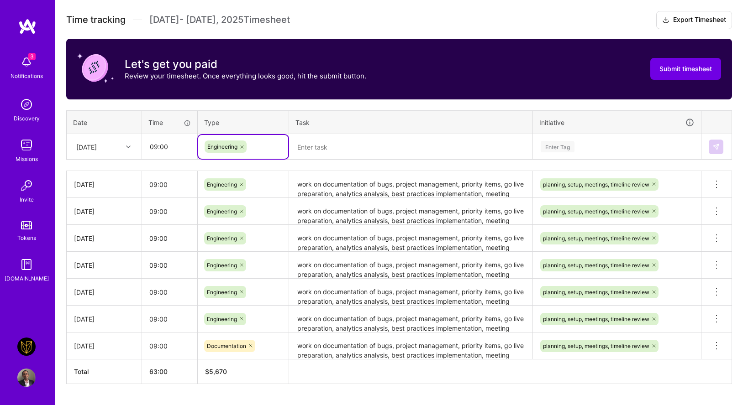
click at [319, 152] on textarea at bounding box center [410, 147] width 241 height 24
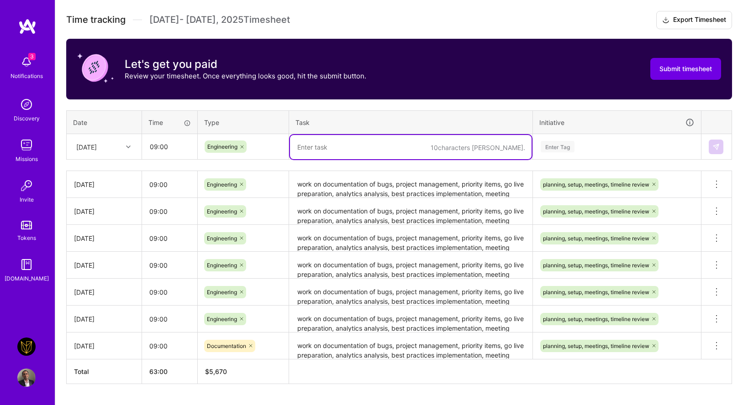
paste textarea "work on documentation of bugs, project management, priority items, go live prep…"
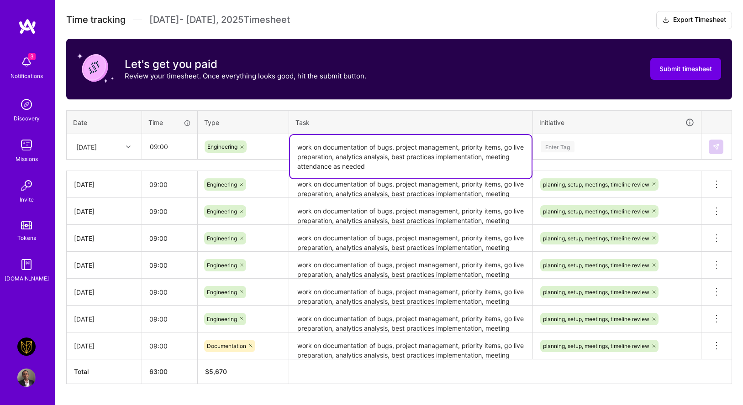
type textarea "work on documentation of bugs, project management, priority items, go live prep…"
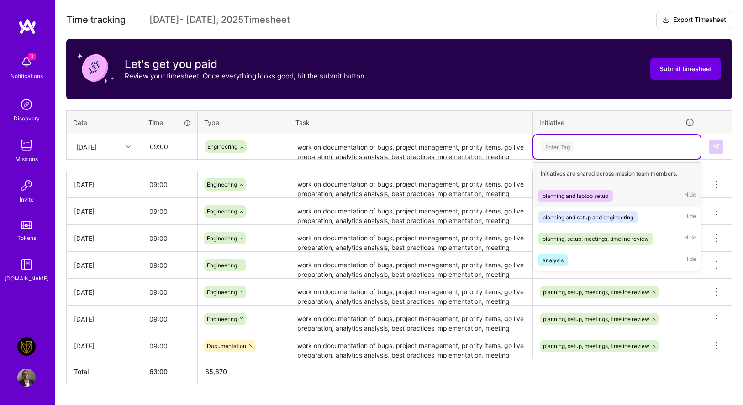
click at [580, 153] on div "Enter Tag" at bounding box center [616, 147] width 167 height 24
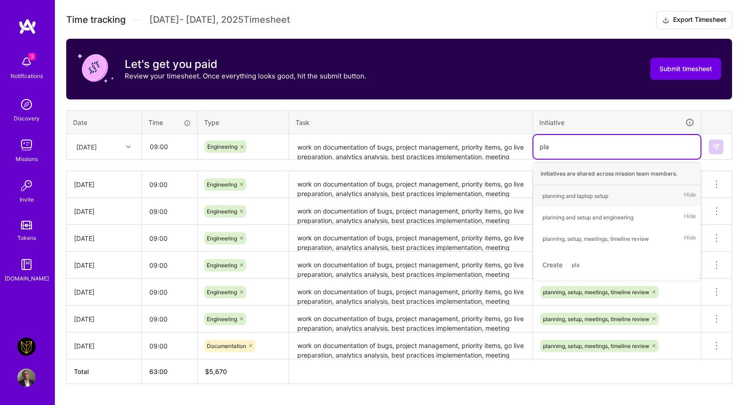
type input "plan"
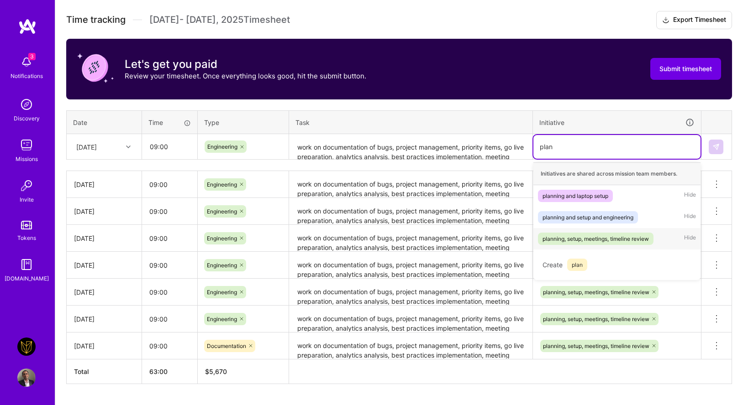
click at [576, 238] on div "planning, setup, meetings, timeline review" at bounding box center [595, 239] width 106 height 10
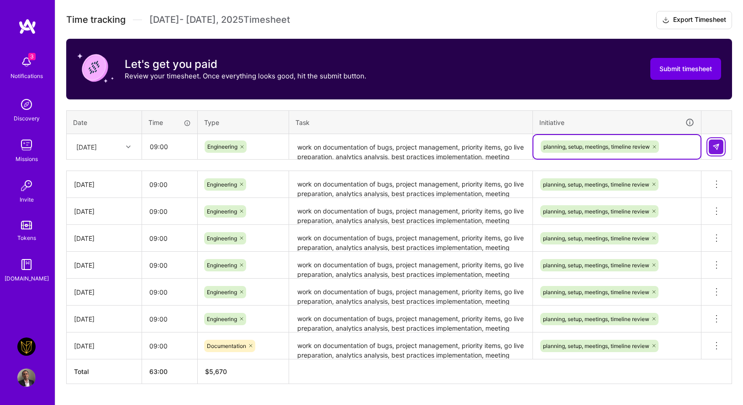
click at [721, 148] on button at bounding box center [715, 147] width 15 height 15
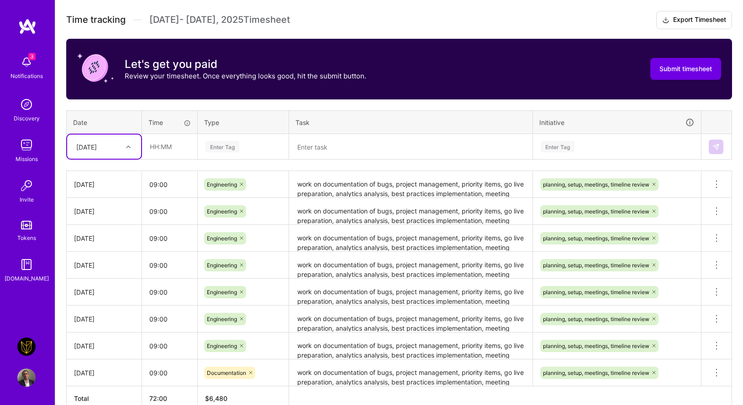
click at [93, 147] on div "[DATE]" at bounding box center [86, 147] width 21 height 10
click at [99, 266] on div "[DATE]" at bounding box center [104, 267] width 74 height 17
click at [174, 142] on input "text" at bounding box center [169, 147] width 54 height 24
type input "09:00"
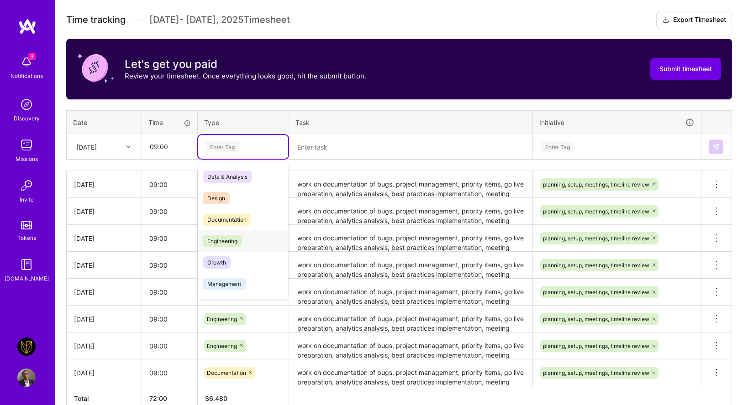
click at [234, 240] on span "Engineering" at bounding box center [222, 241] width 39 height 12
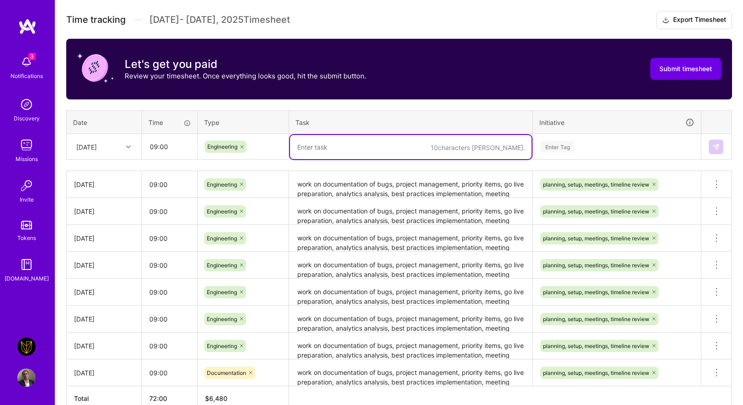
click at [329, 147] on textarea at bounding box center [410, 147] width 241 height 24
paste textarea "work on documentation of bugs, project management, priority items, go live prep…"
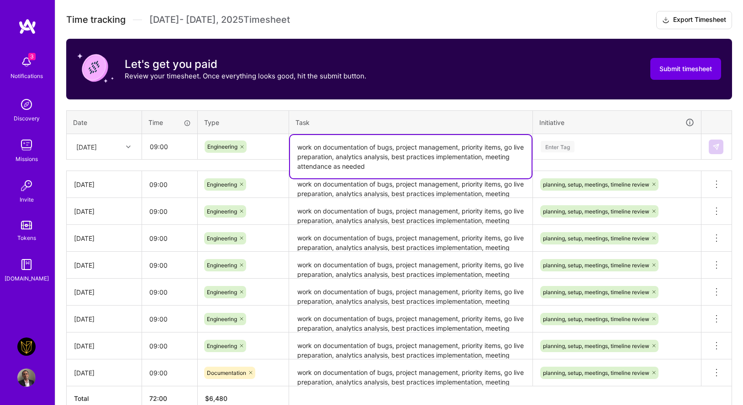
type textarea "work on documentation of bugs, project management, priority items, go live prep…"
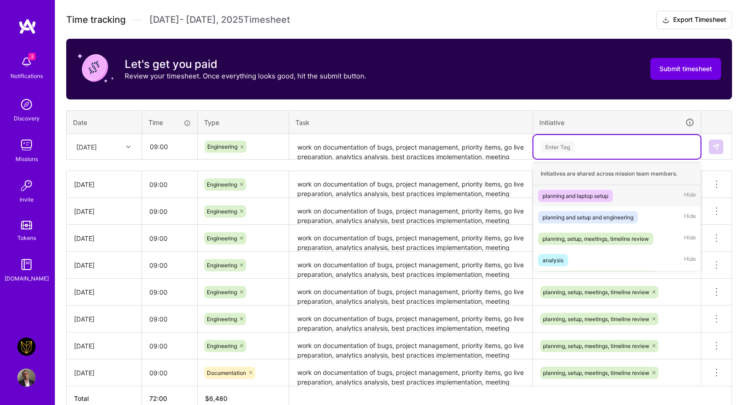
click at [567, 137] on div "Enter Tag" at bounding box center [616, 147] width 167 height 24
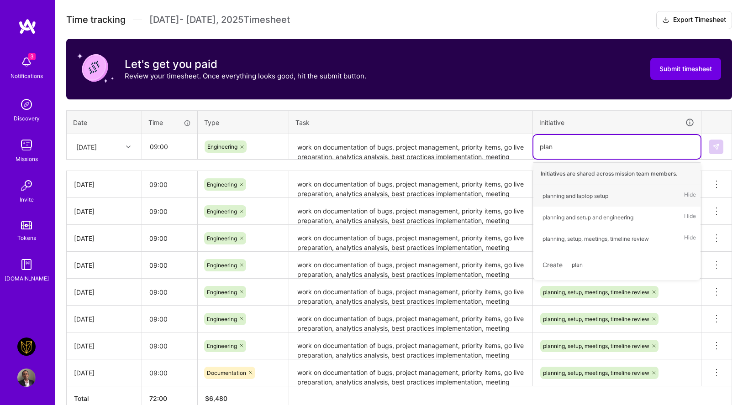
type input "plann"
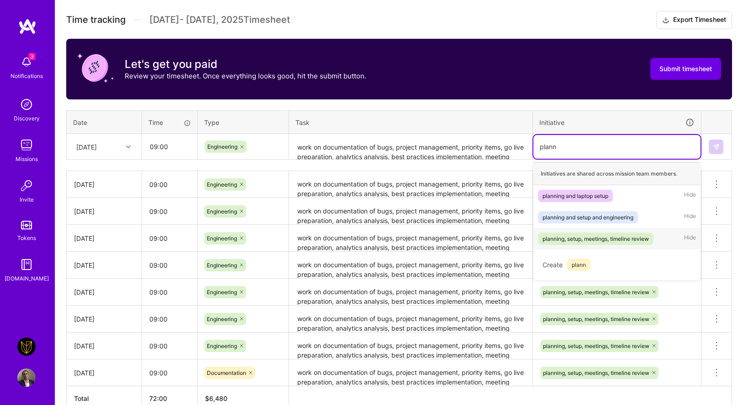
click at [565, 236] on div "planning, setup, meetings, timeline review" at bounding box center [595, 239] width 106 height 10
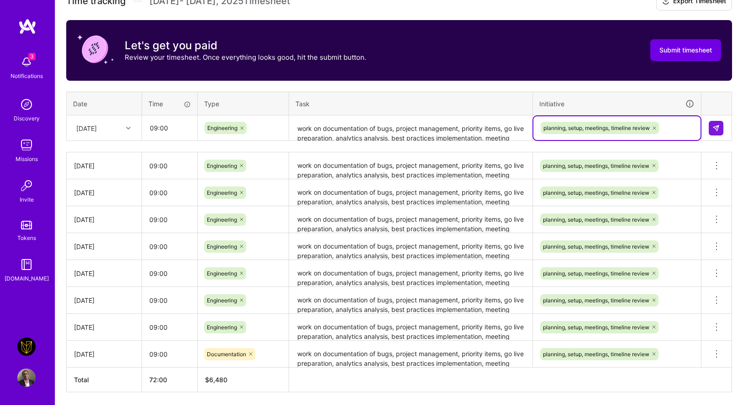
scroll to position [264, 0]
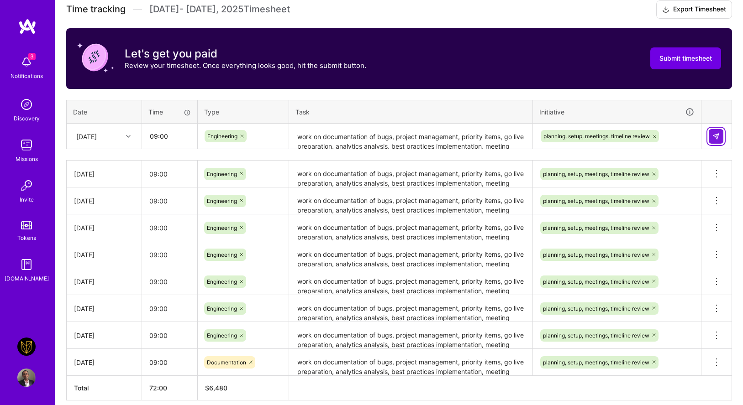
click at [717, 135] on img at bounding box center [715, 136] width 7 height 7
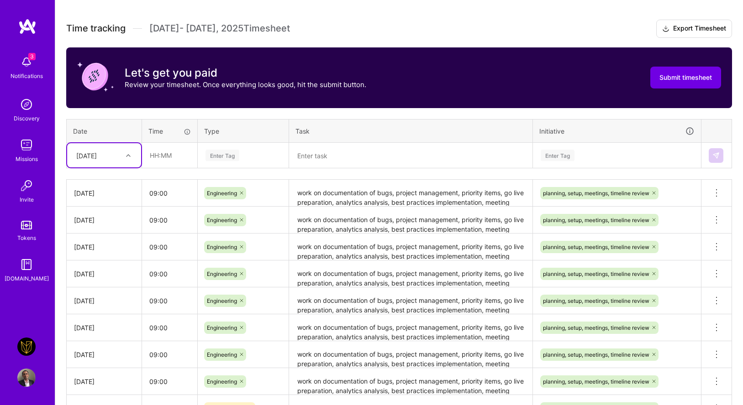
scroll to position [204, 0]
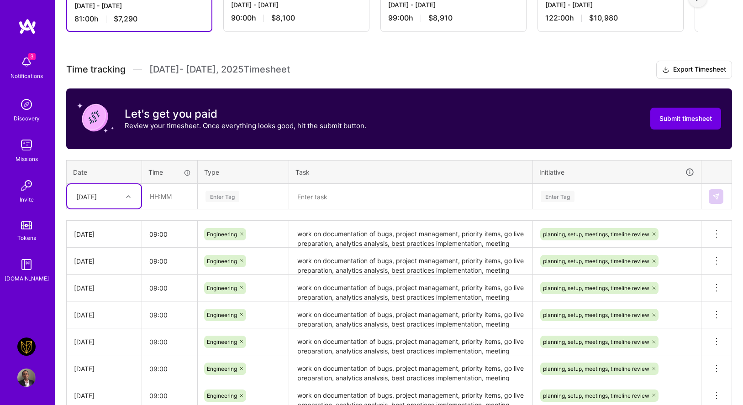
click at [97, 198] on div "[DATE]" at bounding box center [86, 197] width 21 height 10
click at [102, 320] on div "[DATE]" at bounding box center [104, 317] width 74 height 17
click at [170, 197] on input "text" at bounding box center [169, 196] width 54 height 24
type input "09:00"
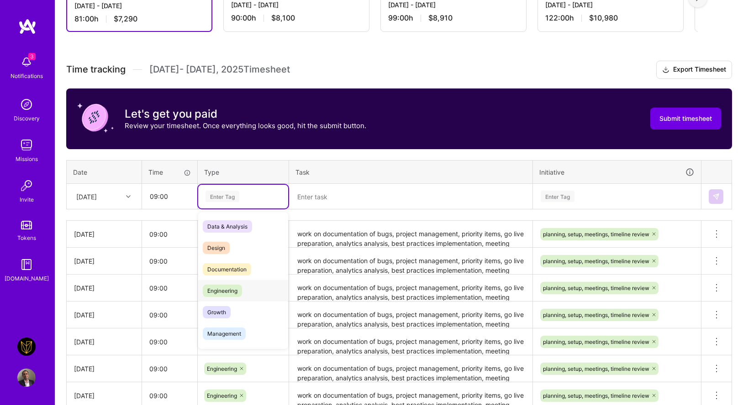
click at [227, 290] on span "Engineering" at bounding box center [222, 291] width 39 height 12
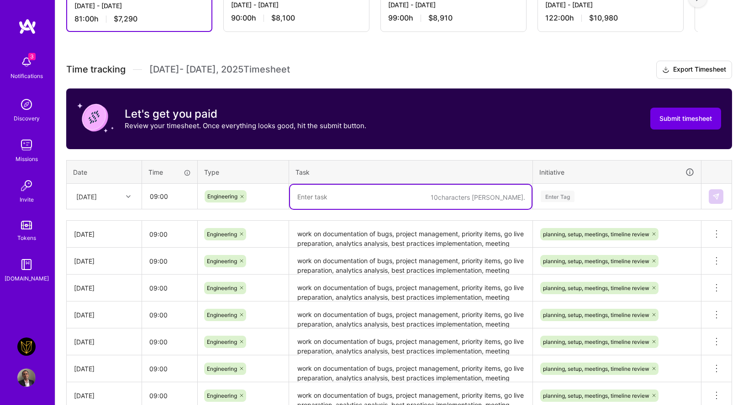
click at [311, 186] on textarea at bounding box center [410, 197] width 241 height 24
type textarea "w"
paste textarea "work on documentation of bugs, project management, priority items, go live prep…"
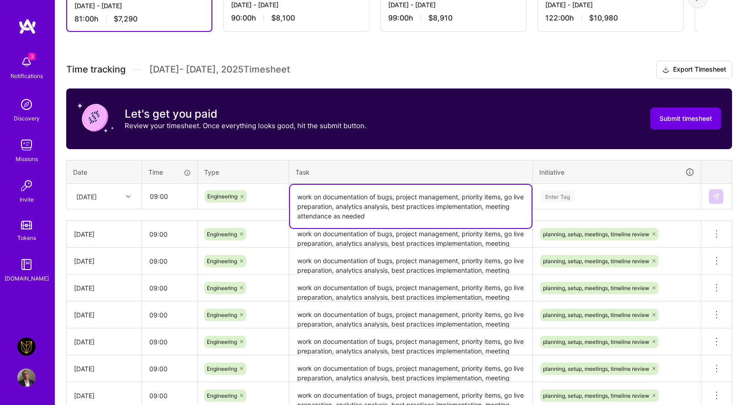
type textarea "work on documentation of bugs, project management, priority items, go live prep…"
click at [561, 196] on div "Enter Tag" at bounding box center [557, 196] width 34 height 14
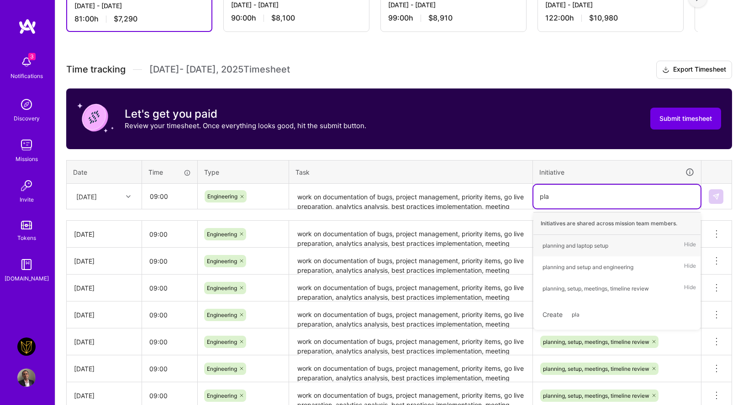
type input "plan"
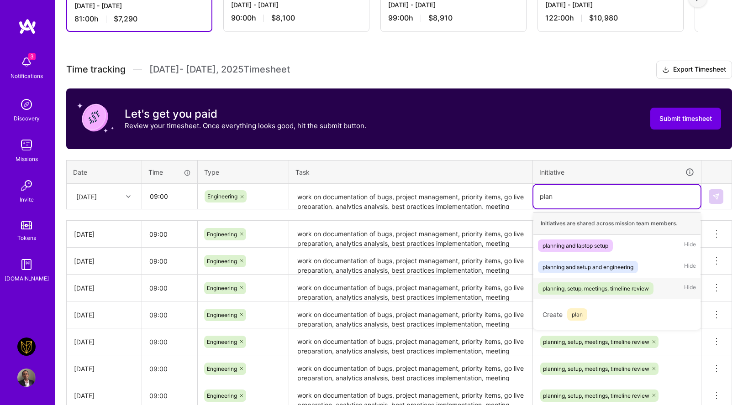
click at [562, 285] on div "planning, setup, meetings, timeline review" at bounding box center [595, 289] width 106 height 10
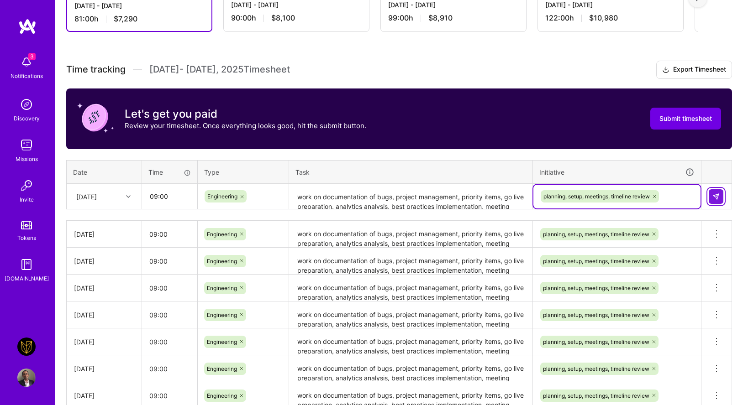
click at [721, 197] on button at bounding box center [715, 196] width 15 height 15
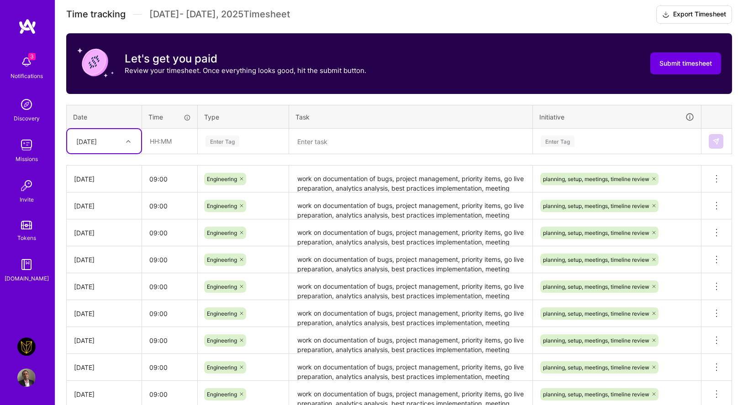
scroll to position [212, 0]
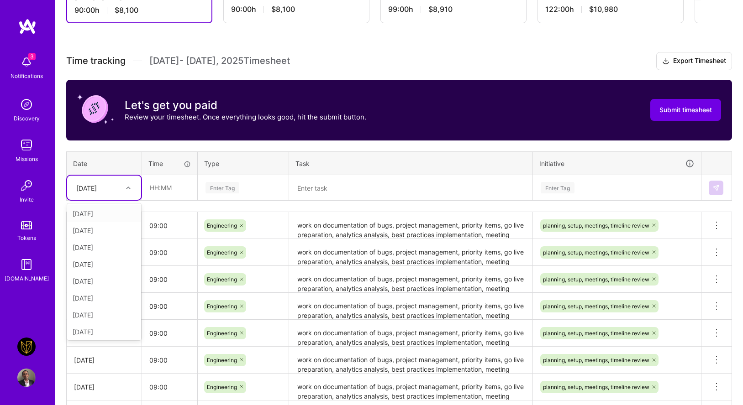
click at [111, 185] on div "[DATE]" at bounding box center [97, 187] width 51 height 15
click at [105, 330] on div "[DATE]" at bounding box center [104, 330] width 74 height 17
click at [170, 196] on input "text" at bounding box center [169, 188] width 54 height 24
type input "09:00"
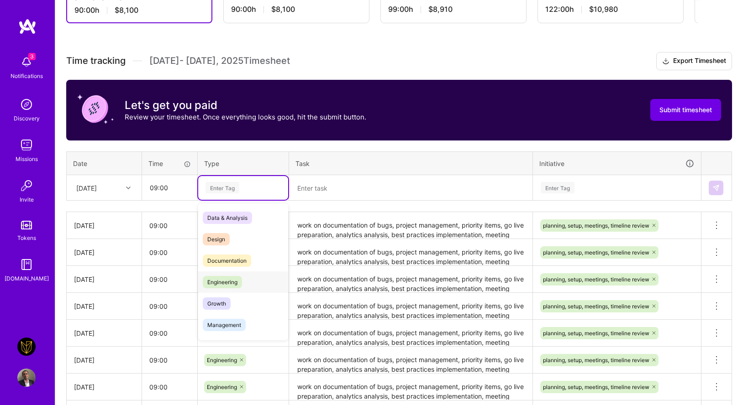
click at [233, 280] on span "Engineering" at bounding box center [222, 282] width 39 height 12
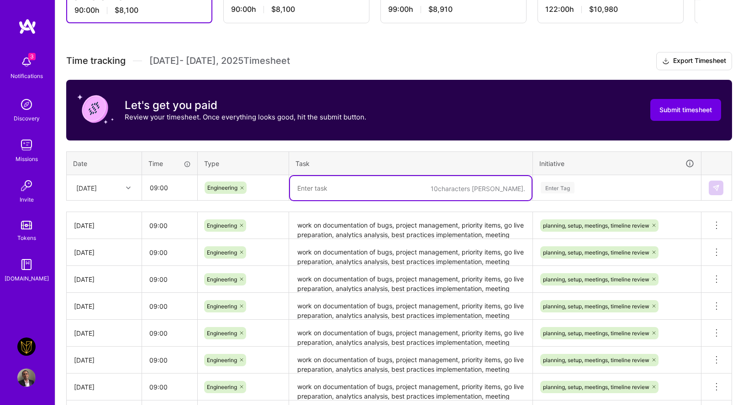
click at [303, 192] on textarea at bounding box center [410, 188] width 241 height 24
type textarea "w"
paste textarea "work on documentation of bugs, project management, priority items, go live prep…"
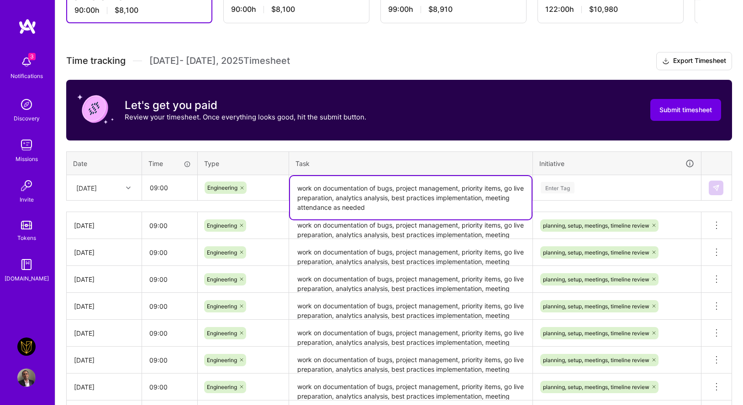
type textarea "work on documentation of bugs, project management, priority items, go live prep…"
click at [595, 189] on div "Enter Tag" at bounding box center [617, 187] width 154 height 11
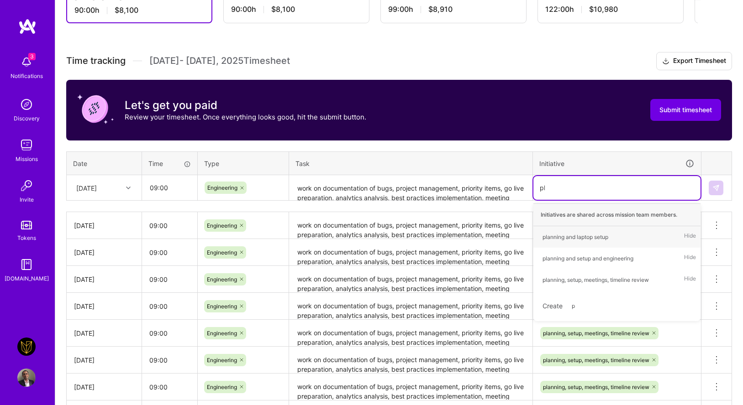
type input "pla"
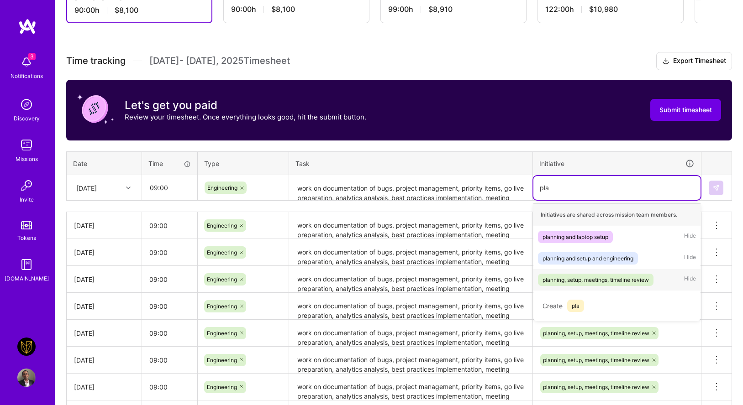
click at [578, 281] on div "planning, setup, meetings, timeline review" at bounding box center [595, 280] width 106 height 10
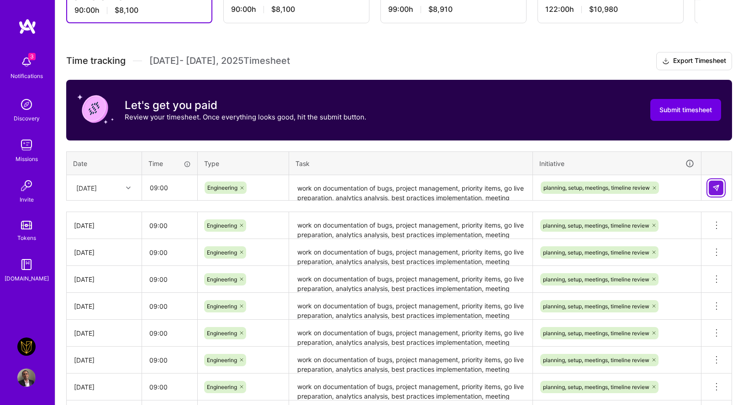
click at [717, 188] on img at bounding box center [715, 187] width 7 height 7
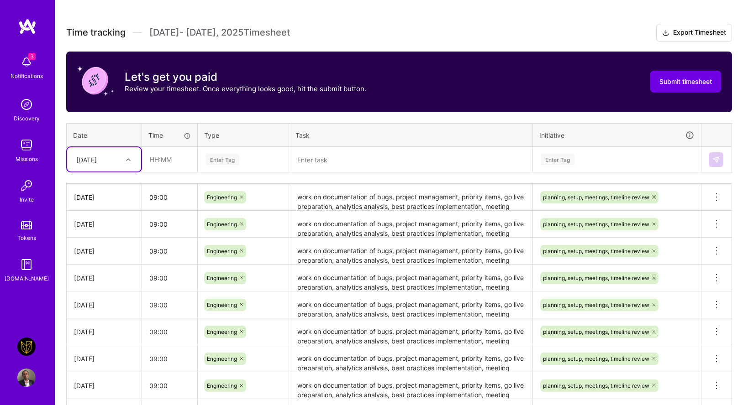
scroll to position [109, 0]
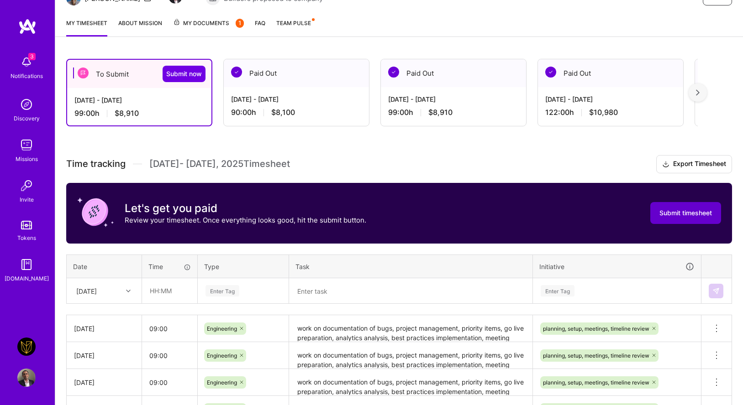
click at [666, 216] on span "Submit timesheet" at bounding box center [685, 213] width 52 height 9
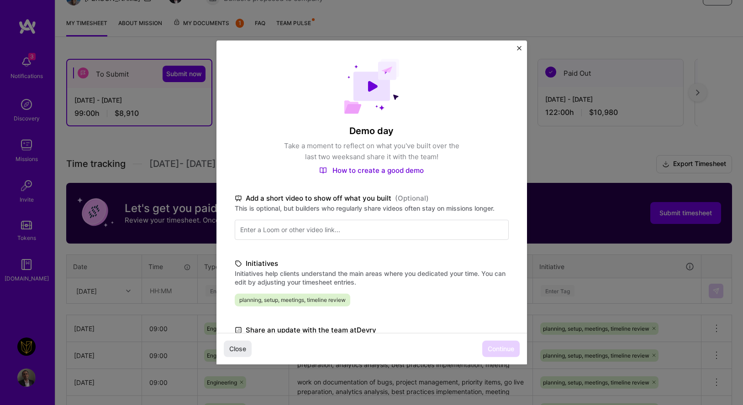
scroll to position [161, 0]
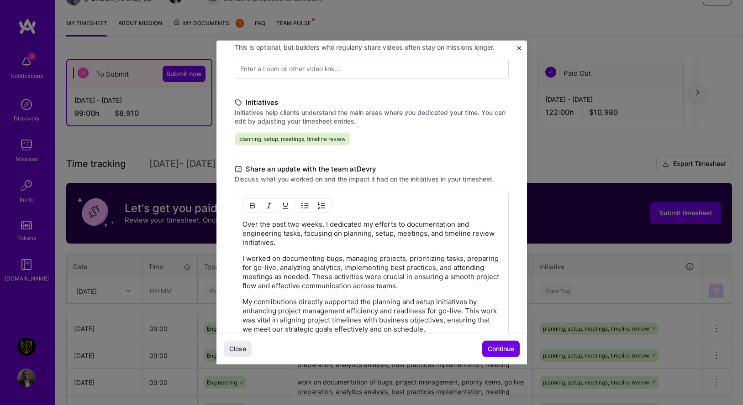
click at [508, 355] on button "Continue" at bounding box center [500, 349] width 37 height 16
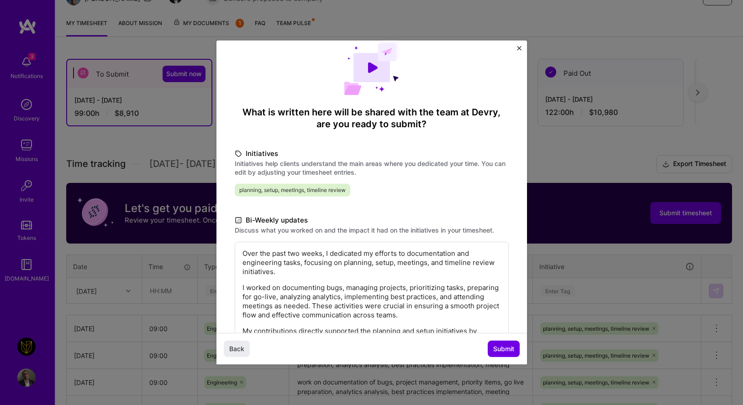
scroll to position [0, 0]
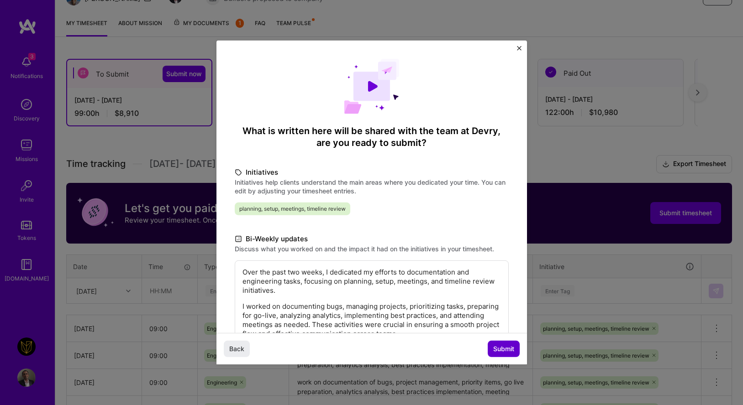
click at [510, 350] on span "Submit" at bounding box center [503, 349] width 21 height 9
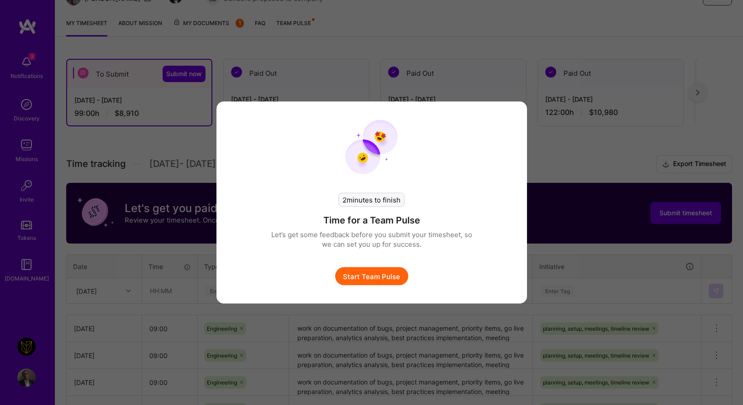
click at [374, 280] on button "Start Team Pulse" at bounding box center [371, 276] width 73 height 18
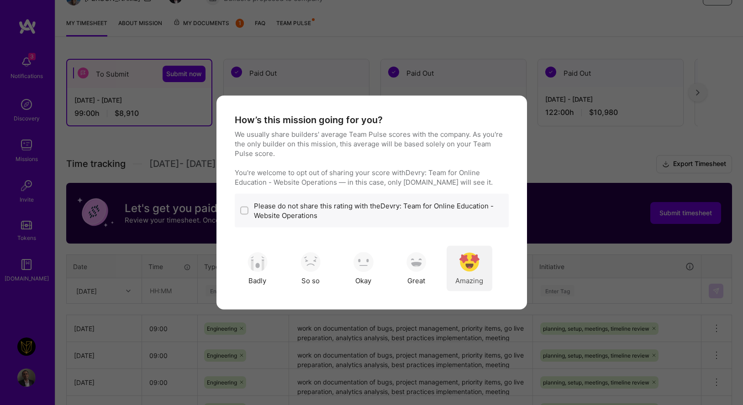
click at [477, 269] on img "modal" at bounding box center [469, 262] width 20 height 20
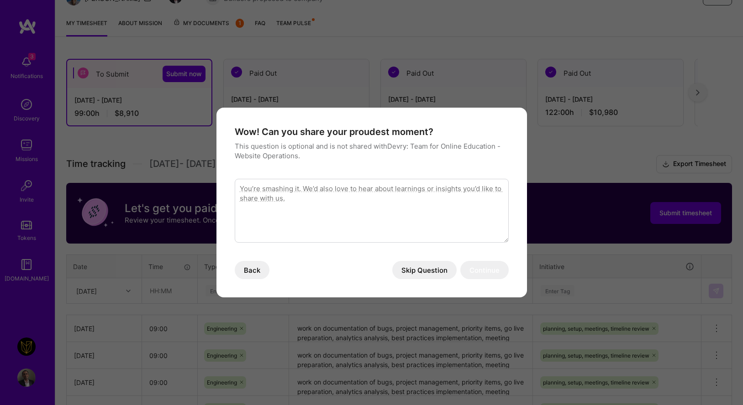
click at [341, 237] on textarea "modal" at bounding box center [372, 211] width 274 height 64
click at [413, 267] on button "Skip Question" at bounding box center [424, 270] width 64 height 18
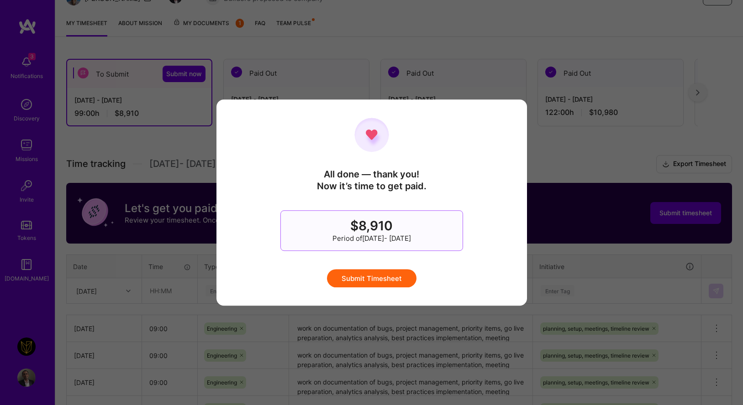
click at [398, 283] on button "Submit Timesheet" at bounding box center [371, 278] width 89 height 18
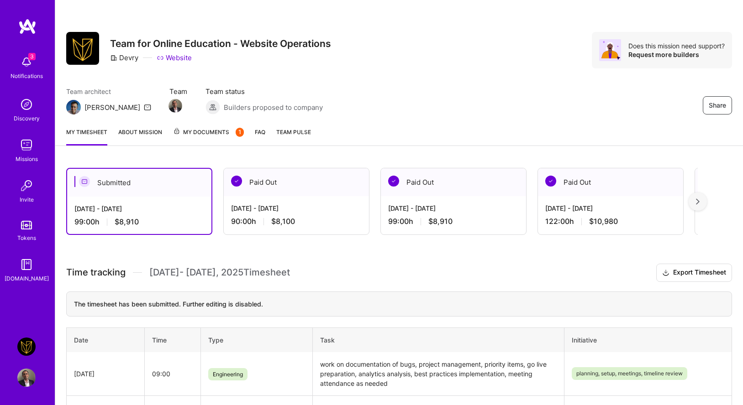
click at [28, 65] on img at bounding box center [26, 62] width 18 height 18
